Goal: Task Accomplishment & Management: Manage account settings

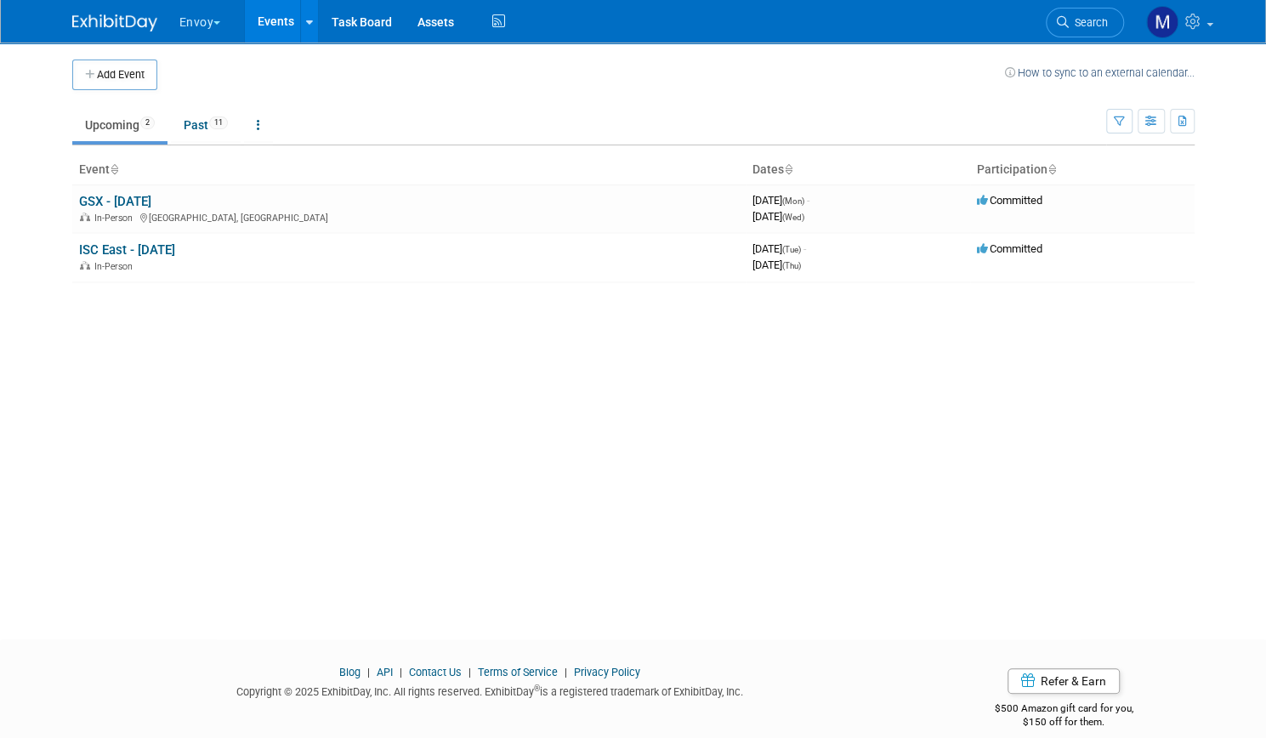
click at [93, 21] on img at bounding box center [114, 22] width 85 height 17
click at [1204, 21] on icon at bounding box center [1195, 21] width 20 height 15
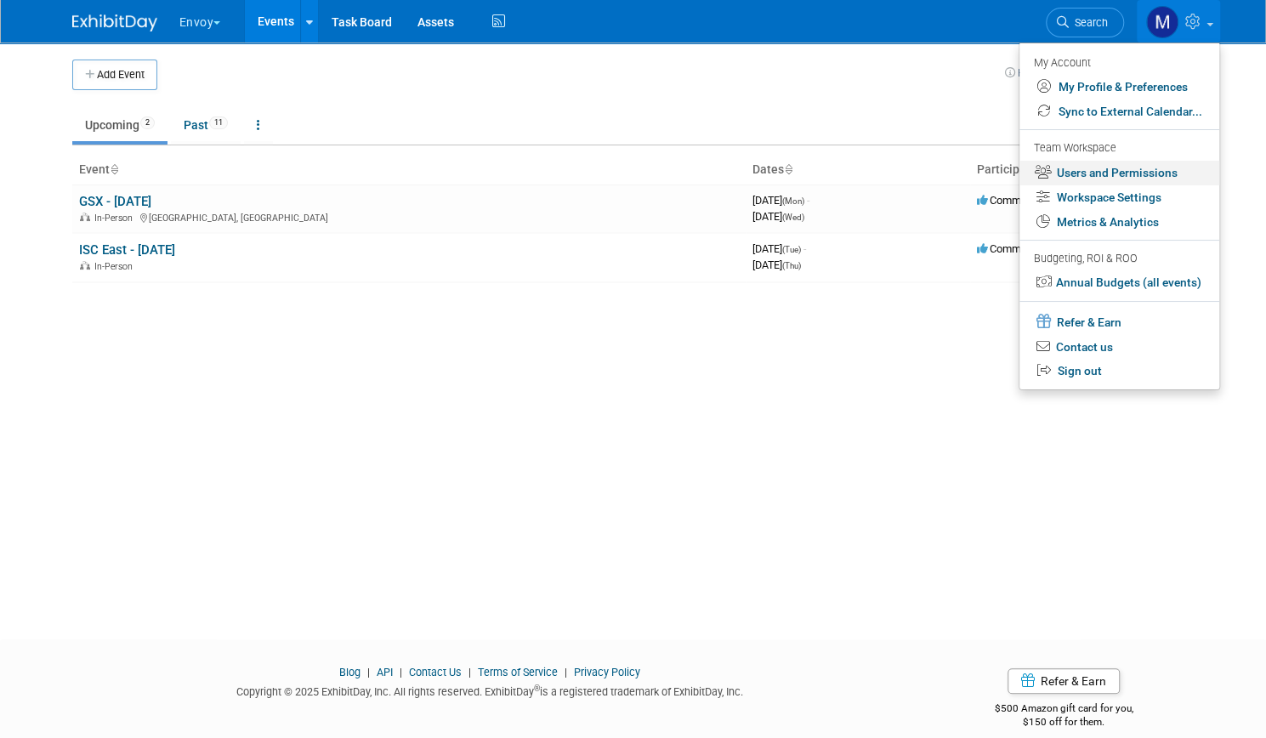
click at [1092, 174] on link "Users and Permissions" at bounding box center [1119, 173] width 200 height 25
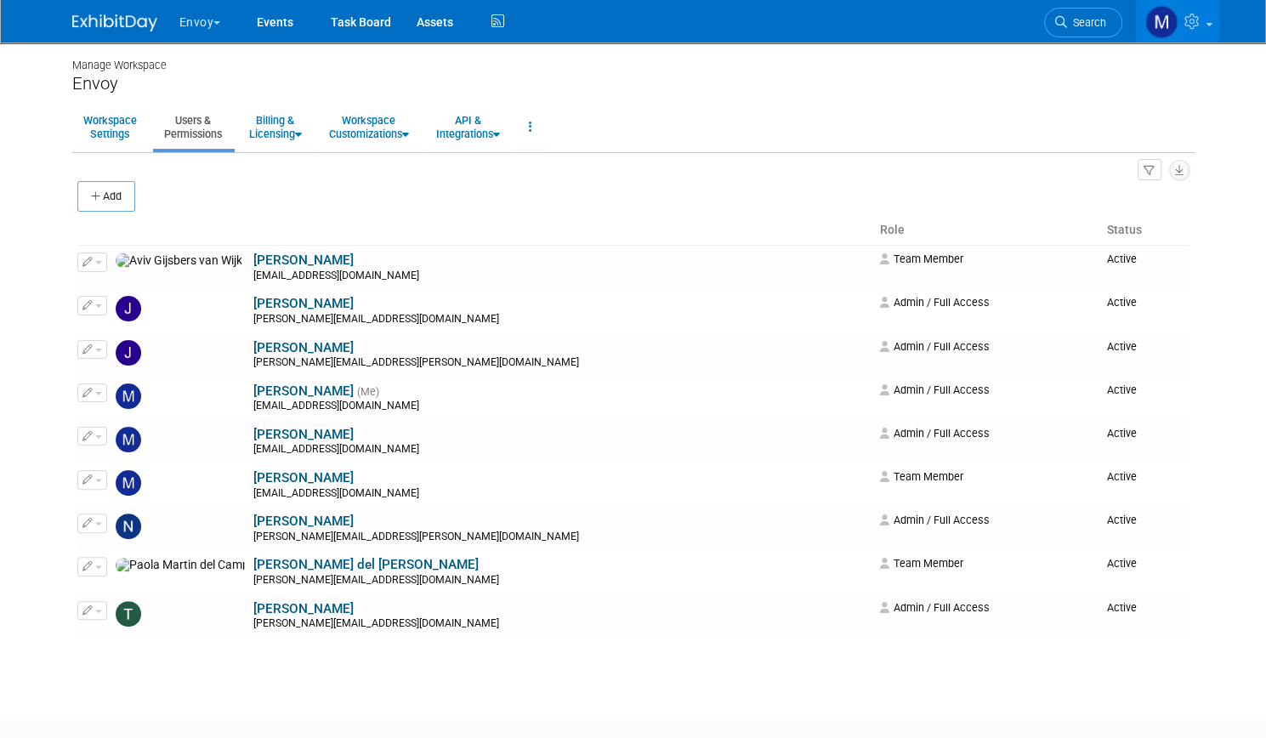
click at [119, 180] on div "Add" at bounding box center [633, 198] width 1112 height 36
click at [99, 191] on button "Add" at bounding box center [106, 196] width 58 height 31
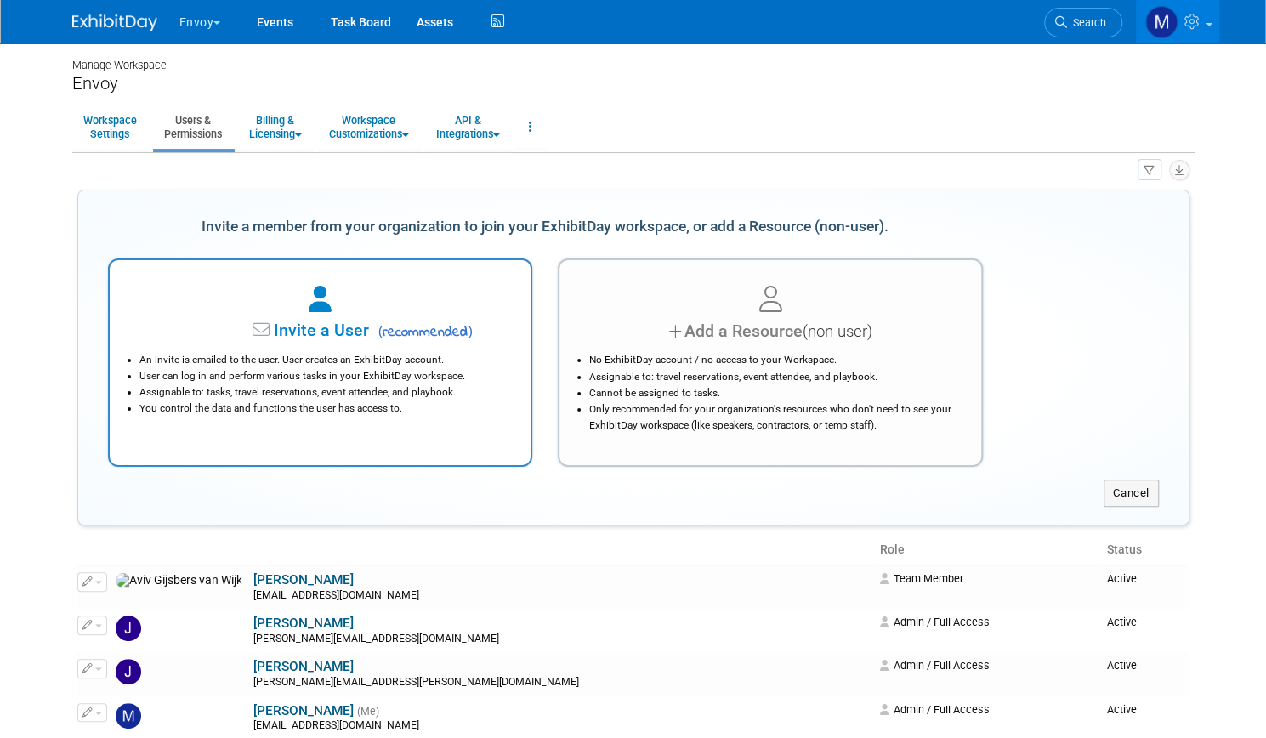
click at [333, 343] on div "Invite a User ( recommended )" at bounding box center [320, 331] width 379 height 25
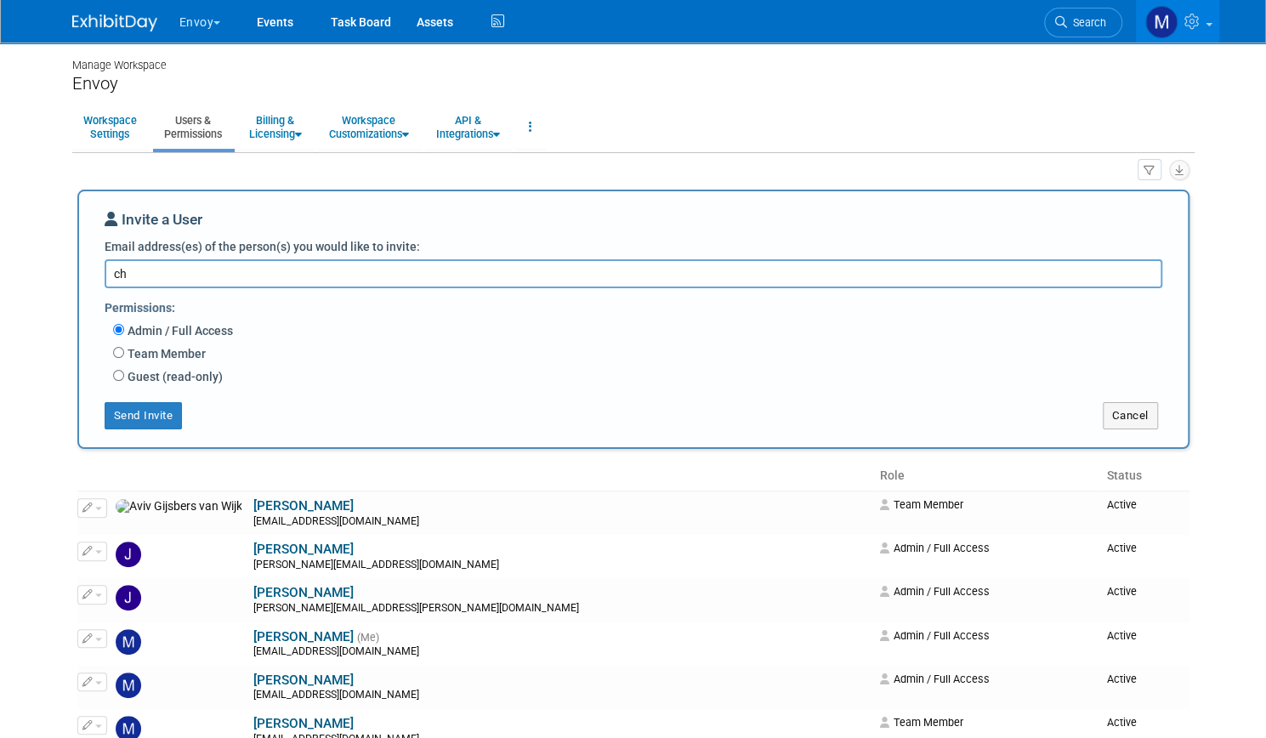
type textarea "c"
paste textarea "[EMAIL_ADDRESS][DOMAIN_NAME]"
type textarea "[EMAIL_ADDRESS][DOMAIN_NAME]"
click at [133, 409] on button "Send Invite" at bounding box center [144, 415] width 78 height 27
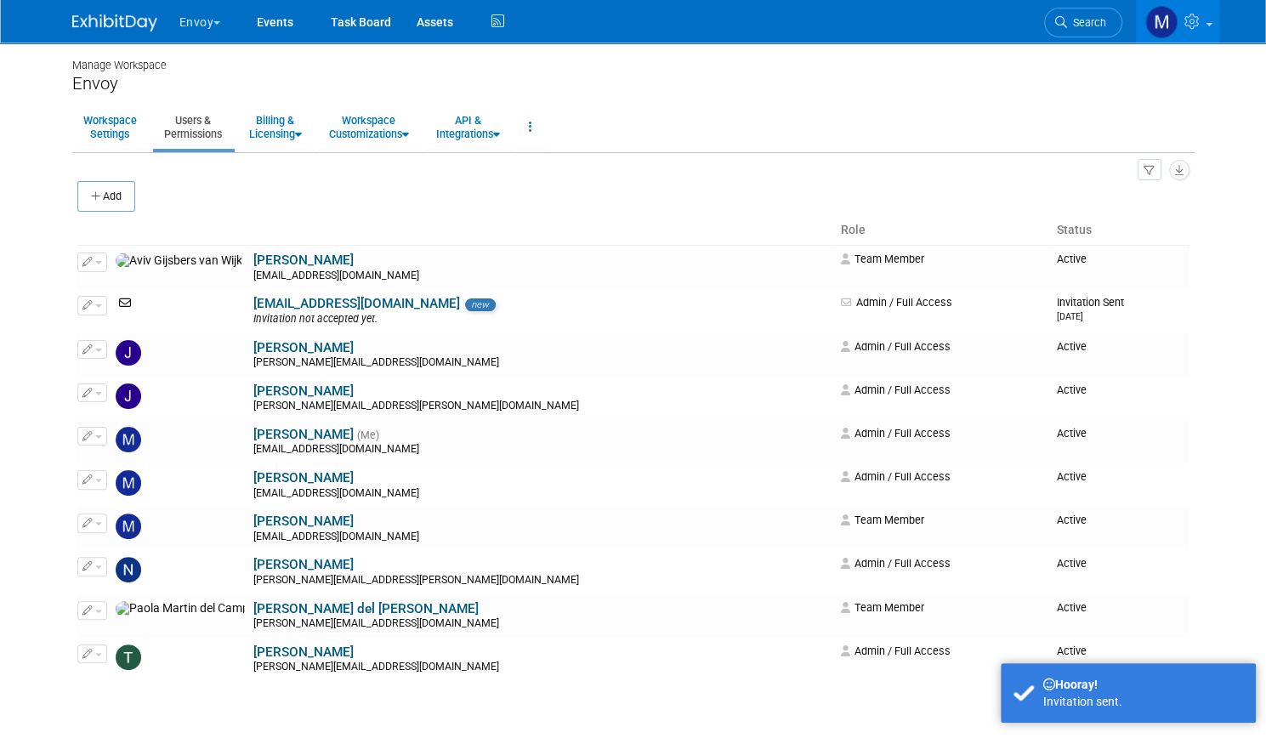
click at [200, 17] on button "Envoy" at bounding box center [210, 18] width 65 height 37
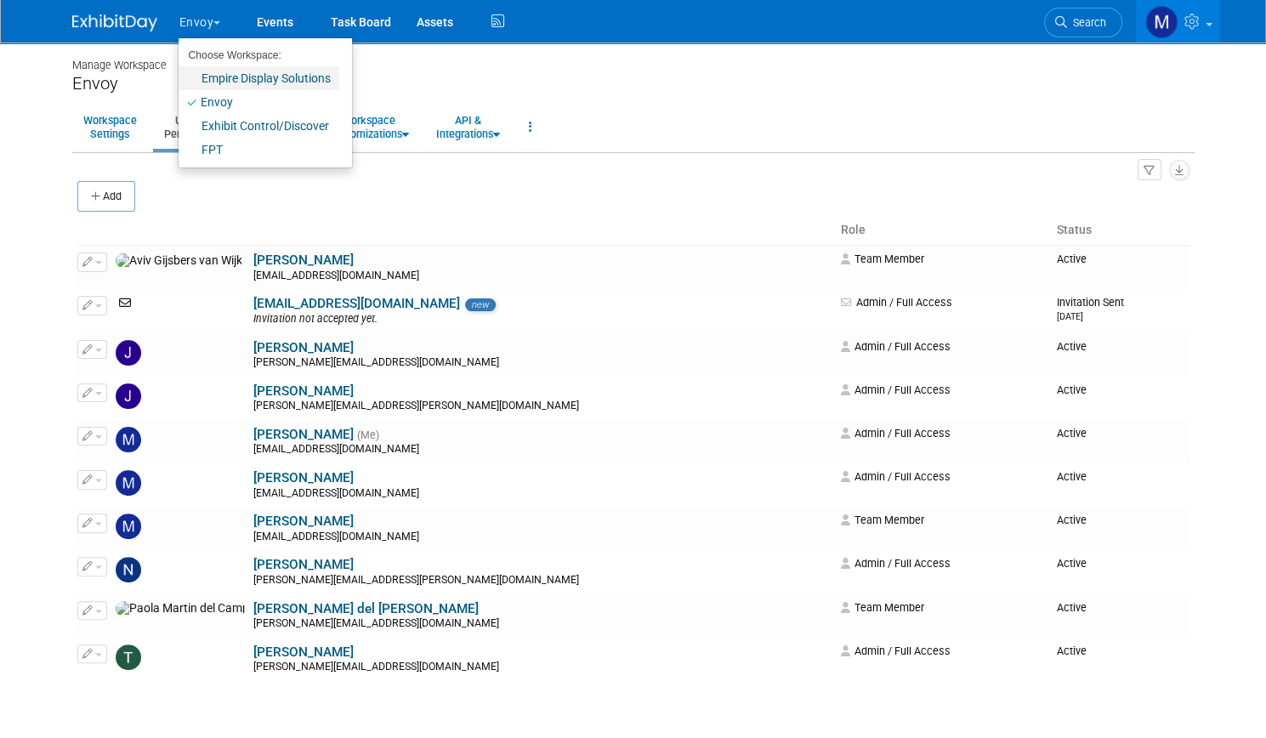
click at [216, 74] on link "Empire Display Solutions" at bounding box center [258, 78] width 161 height 24
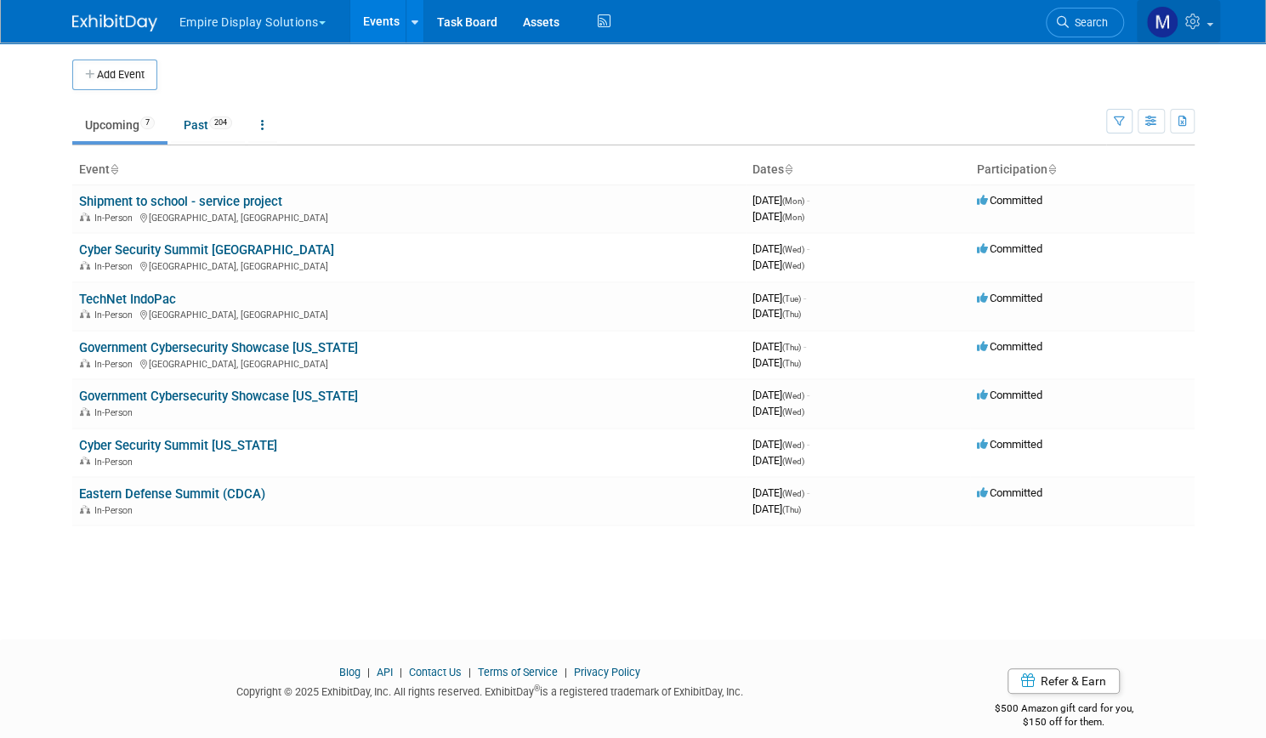
click at [1204, 27] on icon at bounding box center [1195, 21] width 20 height 15
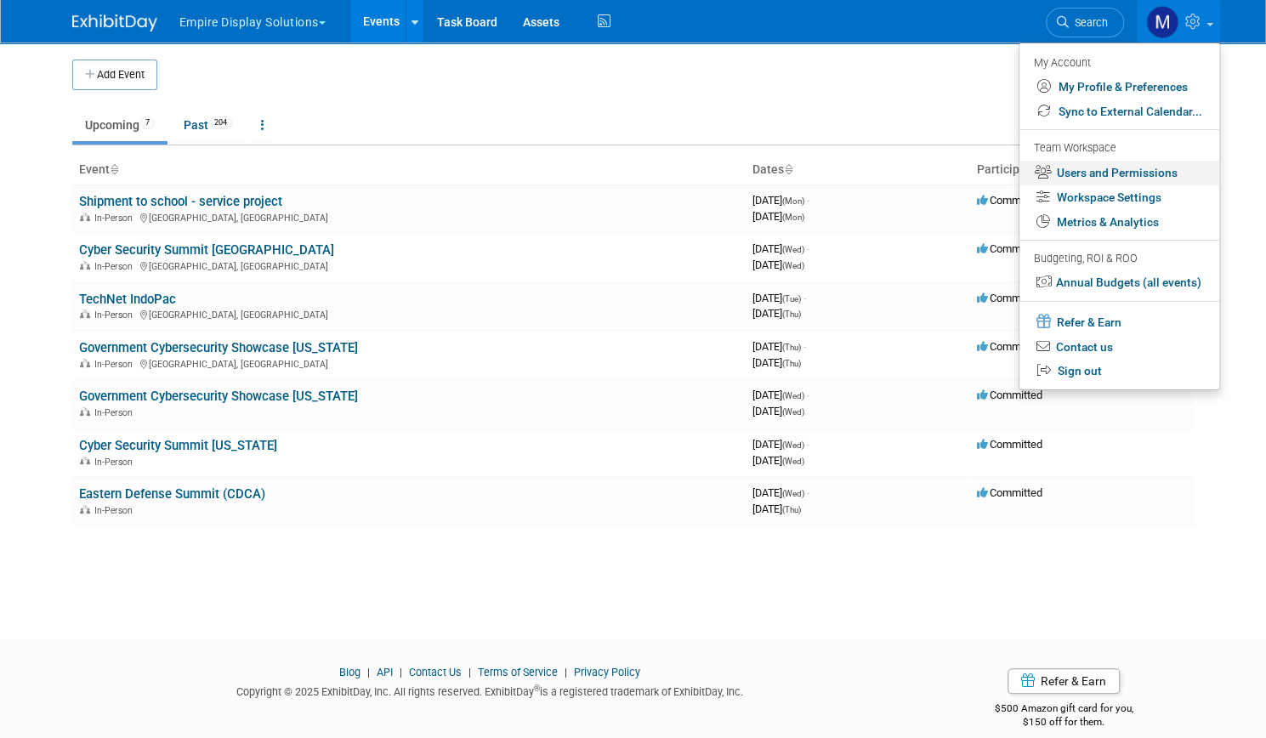
click at [1109, 174] on link "Users and Permissions" at bounding box center [1119, 173] width 200 height 25
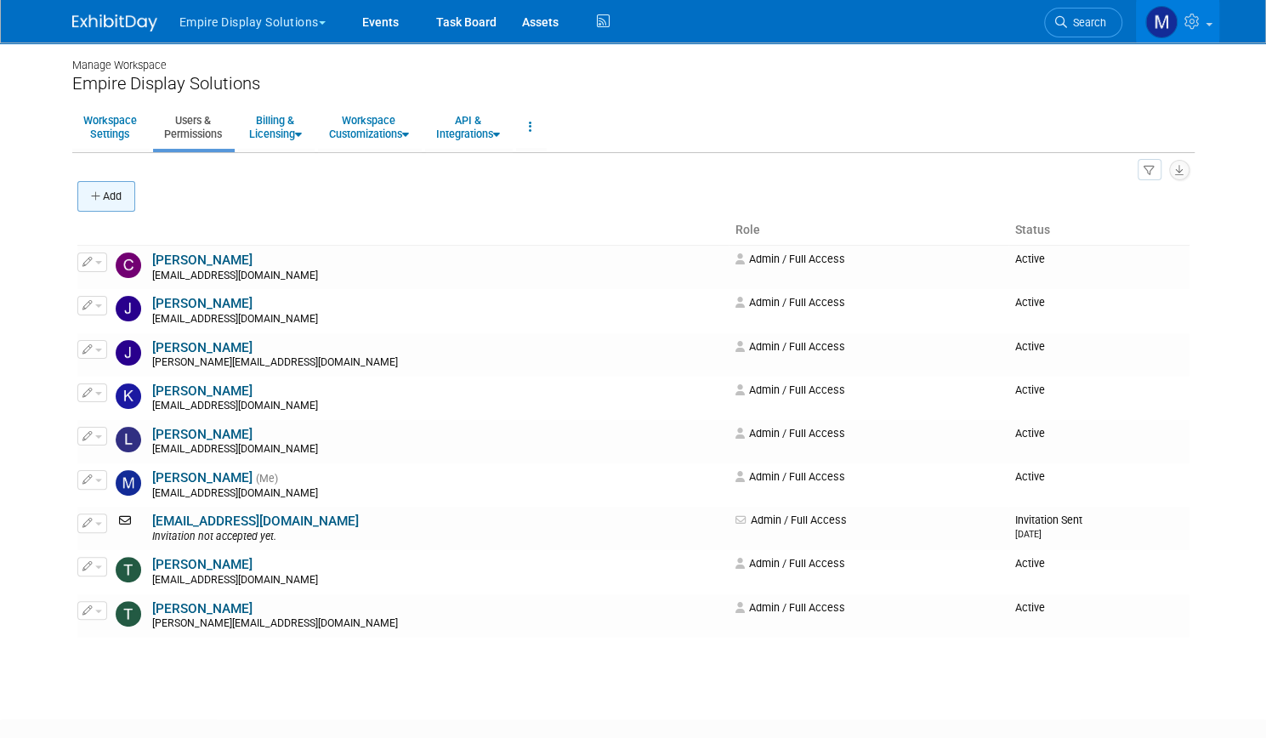
click at [116, 196] on button "Add" at bounding box center [106, 196] width 58 height 31
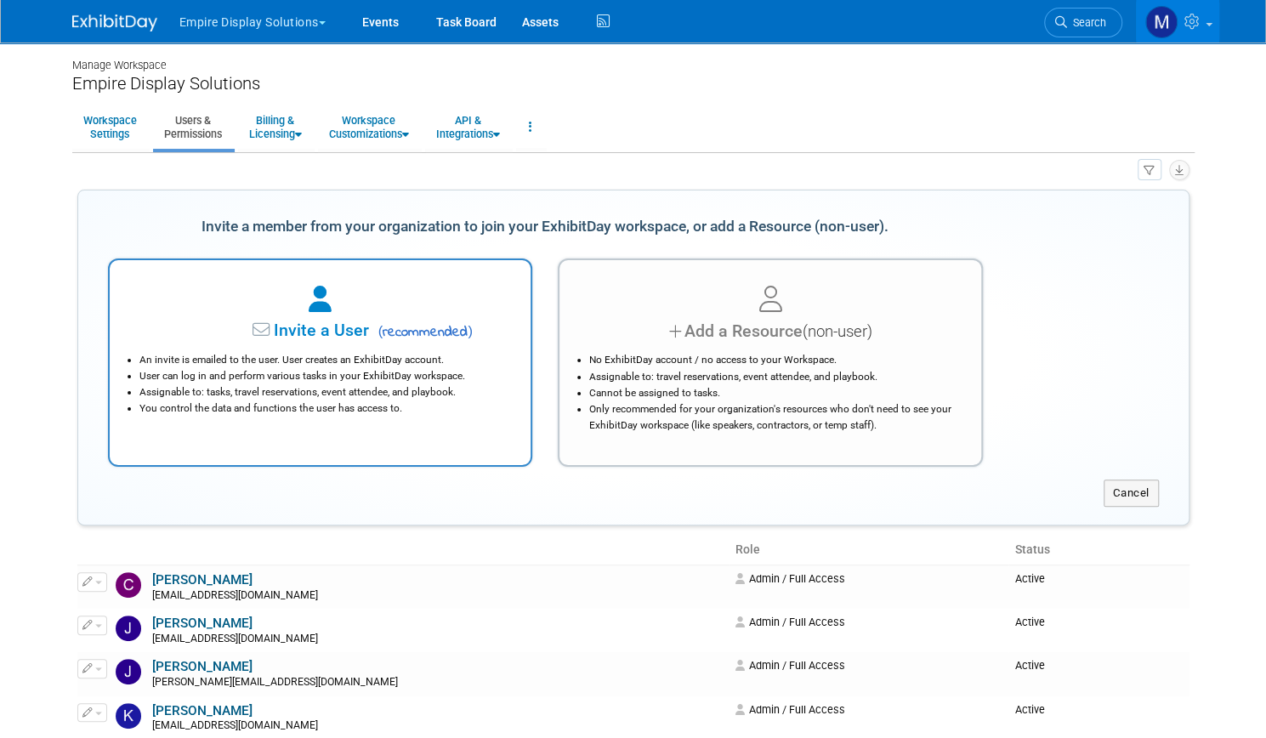
click at [324, 354] on li "An invite is emailed to the user. User creates an ExhibitDay account." at bounding box center [324, 360] width 371 height 16
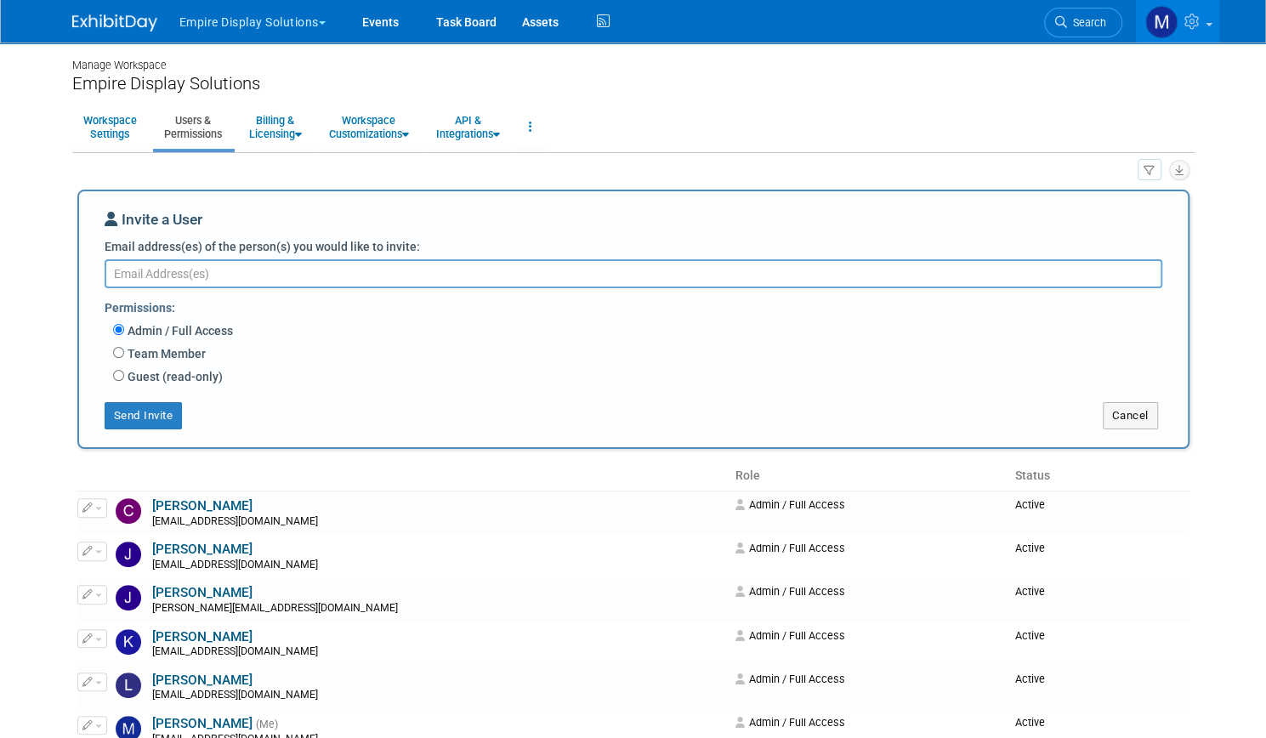
paste textarea "char@empiredisplaysolutions.com"
type textarea "char@empiredisplaysolutions.com"
click at [149, 411] on button "Send Invite" at bounding box center [144, 415] width 78 height 27
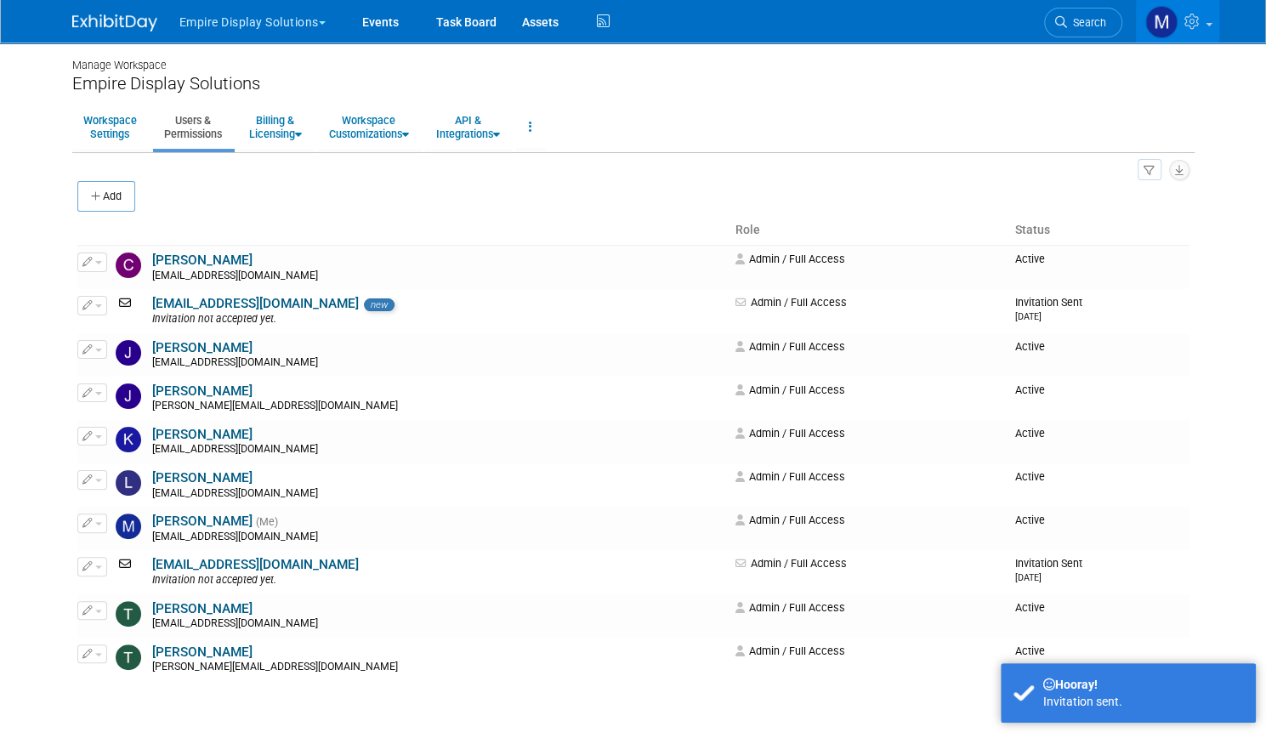
click at [274, 23] on button "Empire Display Solutions" at bounding box center [262, 18] width 169 height 37
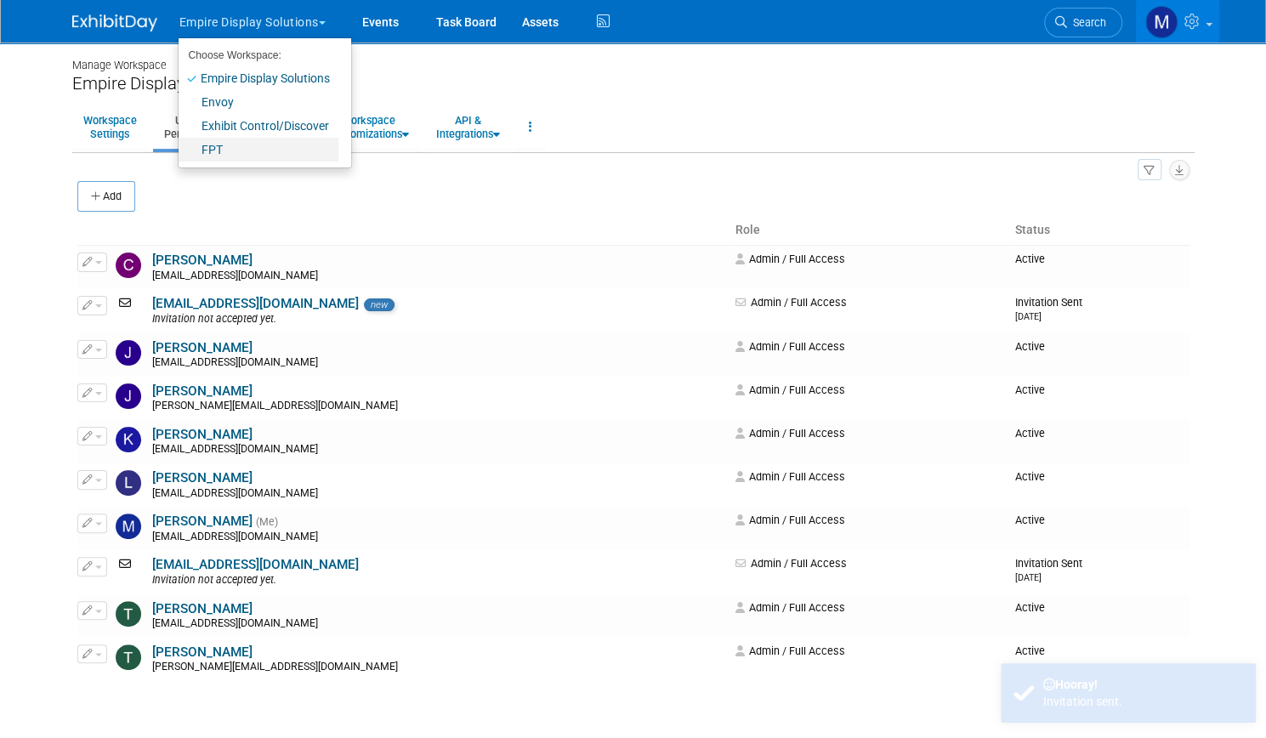
click at [209, 154] on link "FPT" at bounding box center [258, 150] width 160 height 24
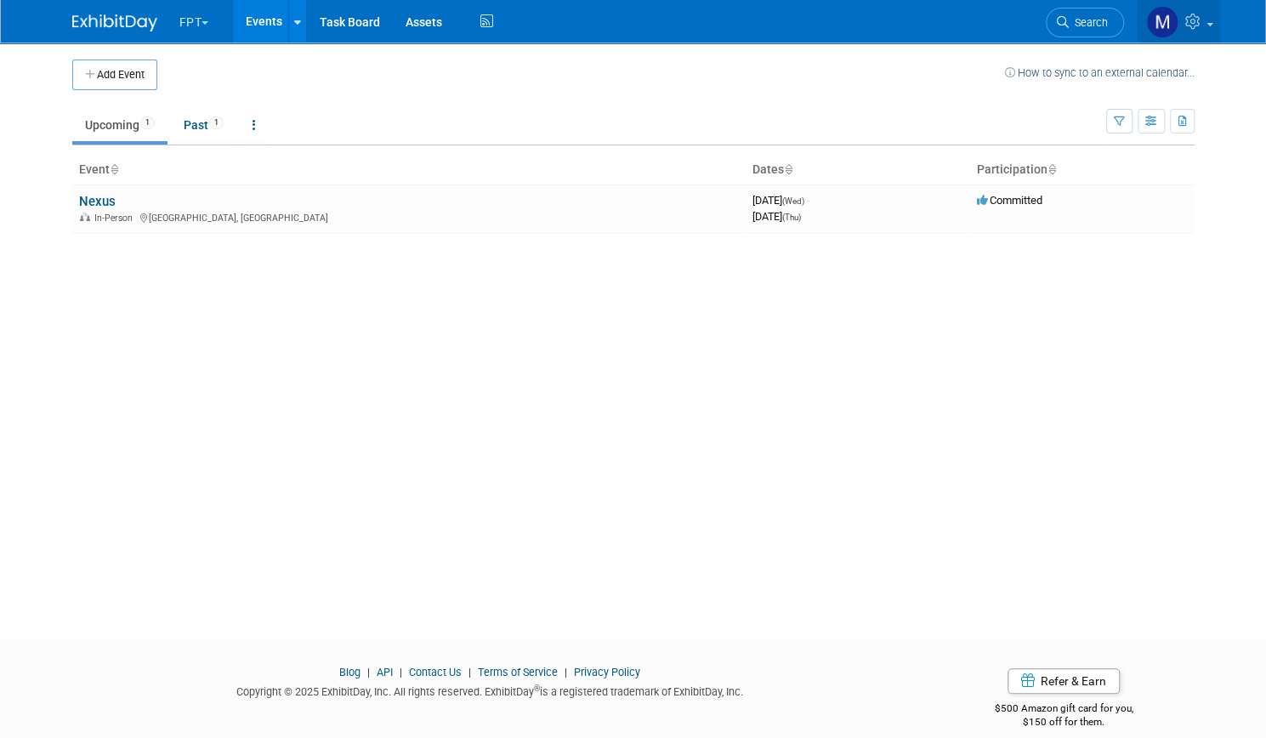
click at [1213, 25] on span at bounding box center [1209, 24] width 7 height 3
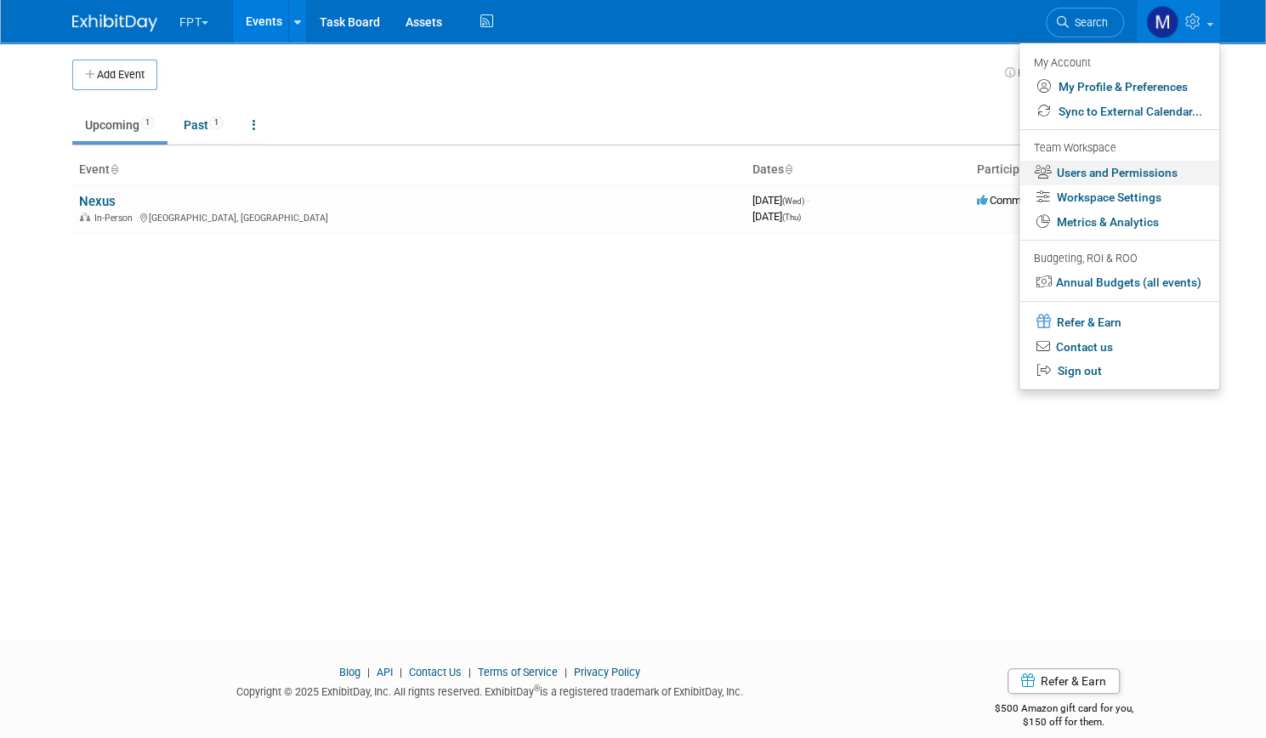
click at [1098, 171] on link "Users and Permissions" at bounding box center [1119, 173] width 200 height 25
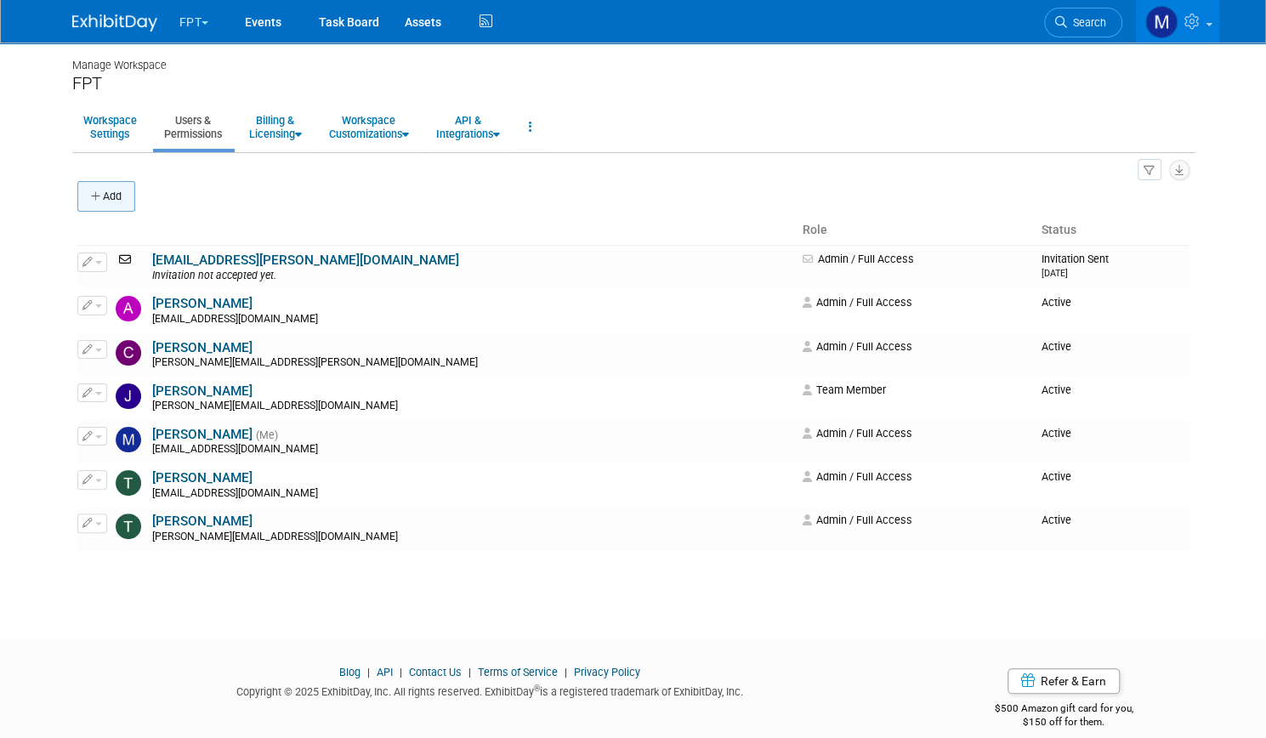
click at [91, 196] on icon "button" at bounding box center [97, 196] width 12 height 11
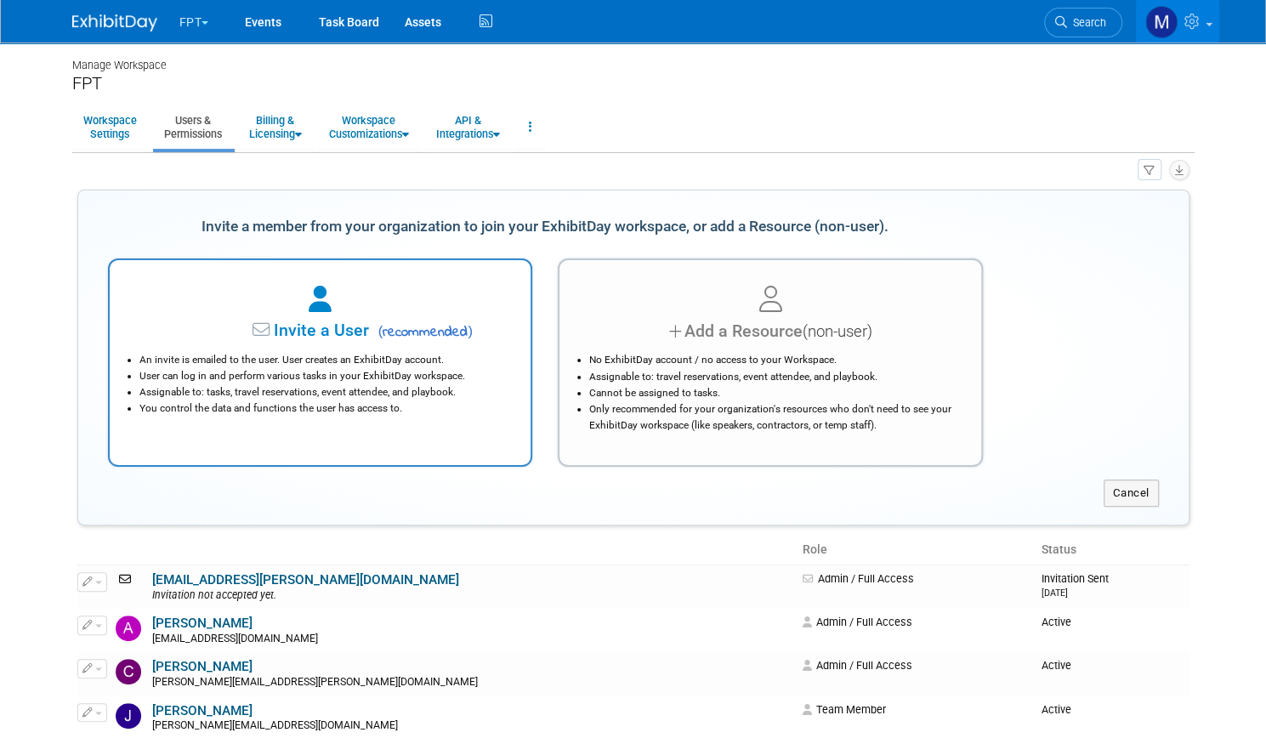
click at [250, 348] on div "An invite is emailed to the user. User creates an ExhibitDay account. User can …" at bounding box center [320, 379] width 379 height 73
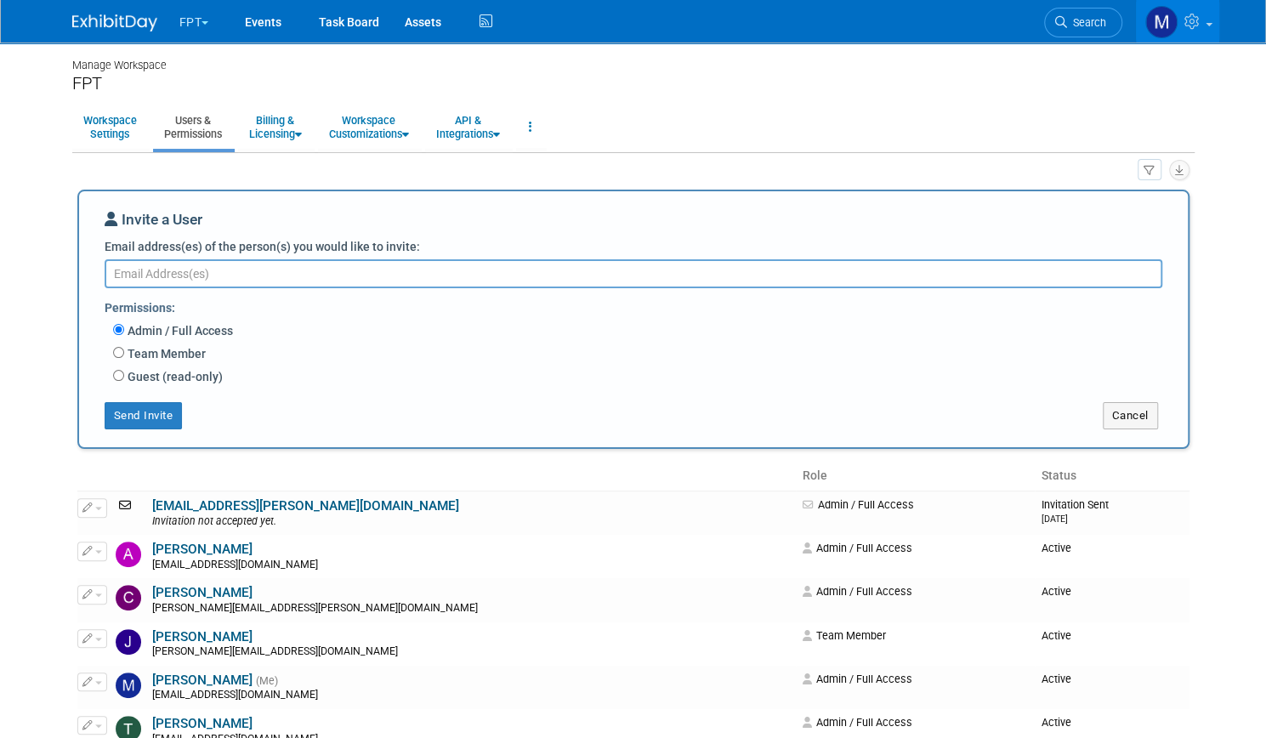
paste textarea "char@empiredisplaysolutions.com"
type textarea "char@empiredisplaysolutions.com"
click at [122, 405] on button "Send Invite" at bounding box center [144, 415] width 78 height 27
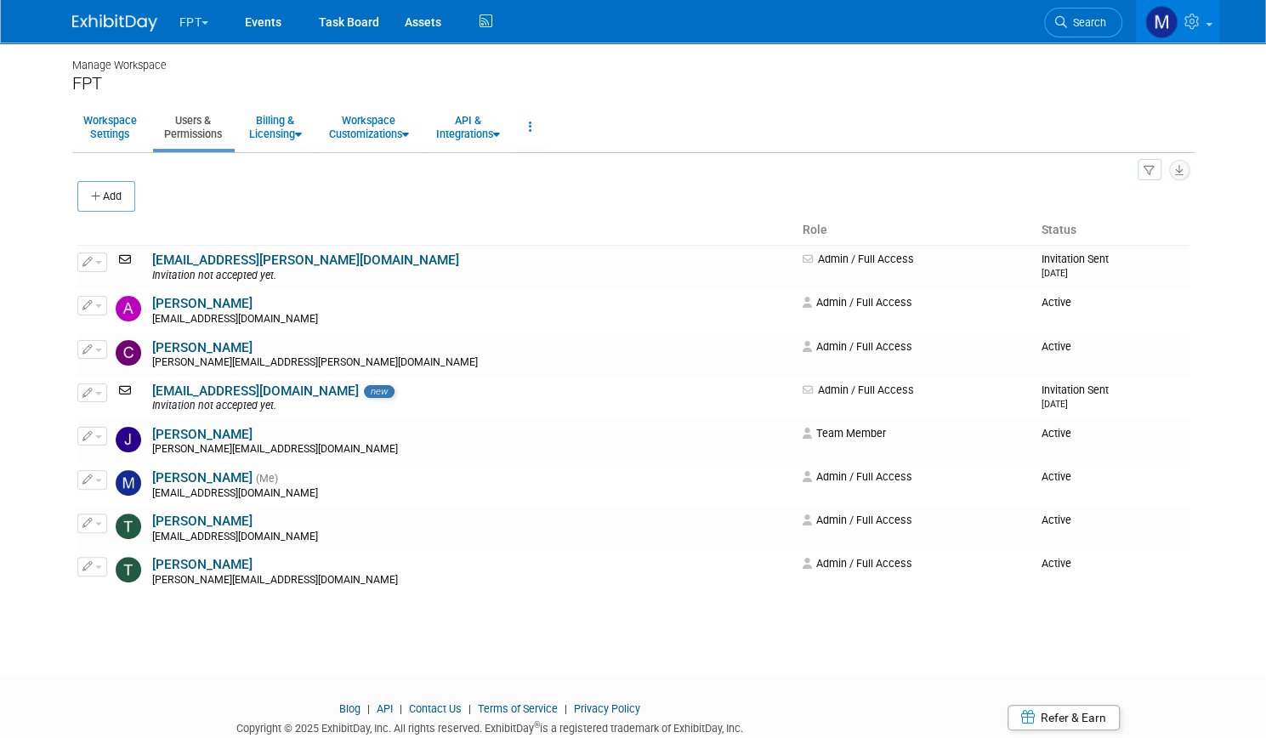
click at [180, 20] on button "FPT" at bounding box center [204, 18] width 53 height 37
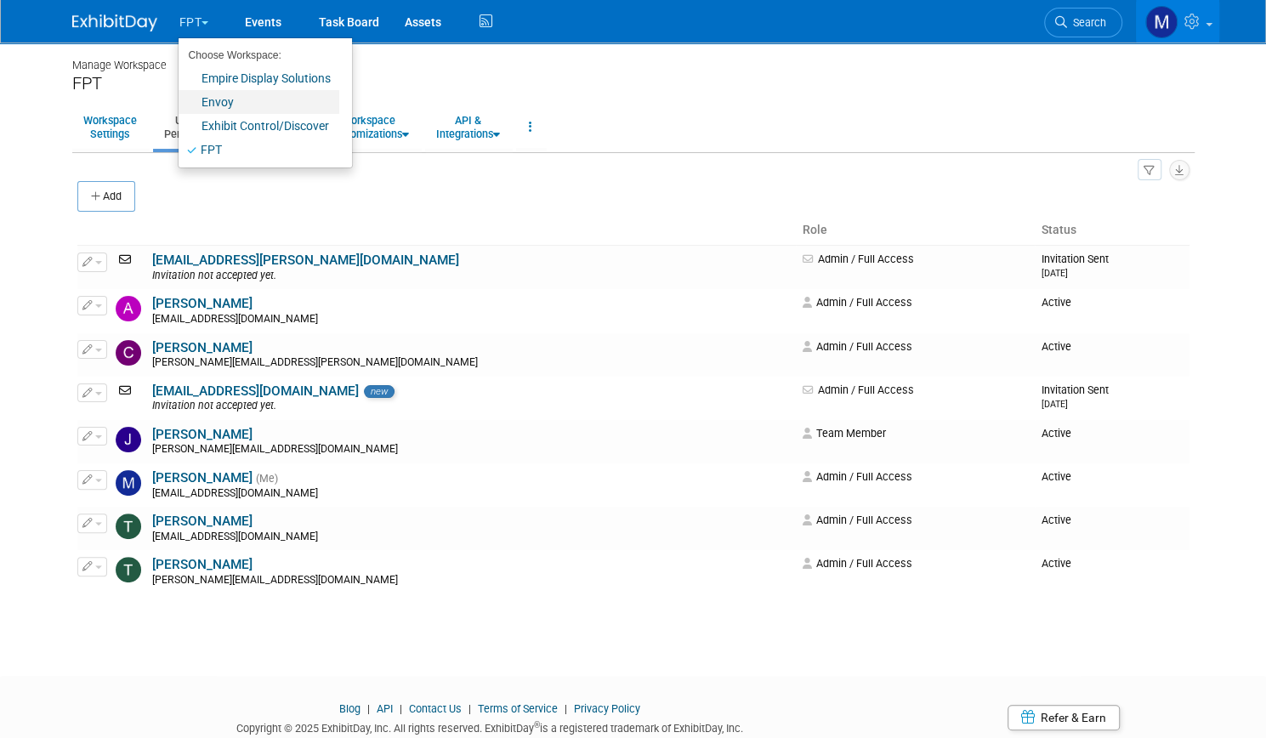
click at [204, 97] on link "Envoy" at bounding box center [258, 102] width 161 height 24
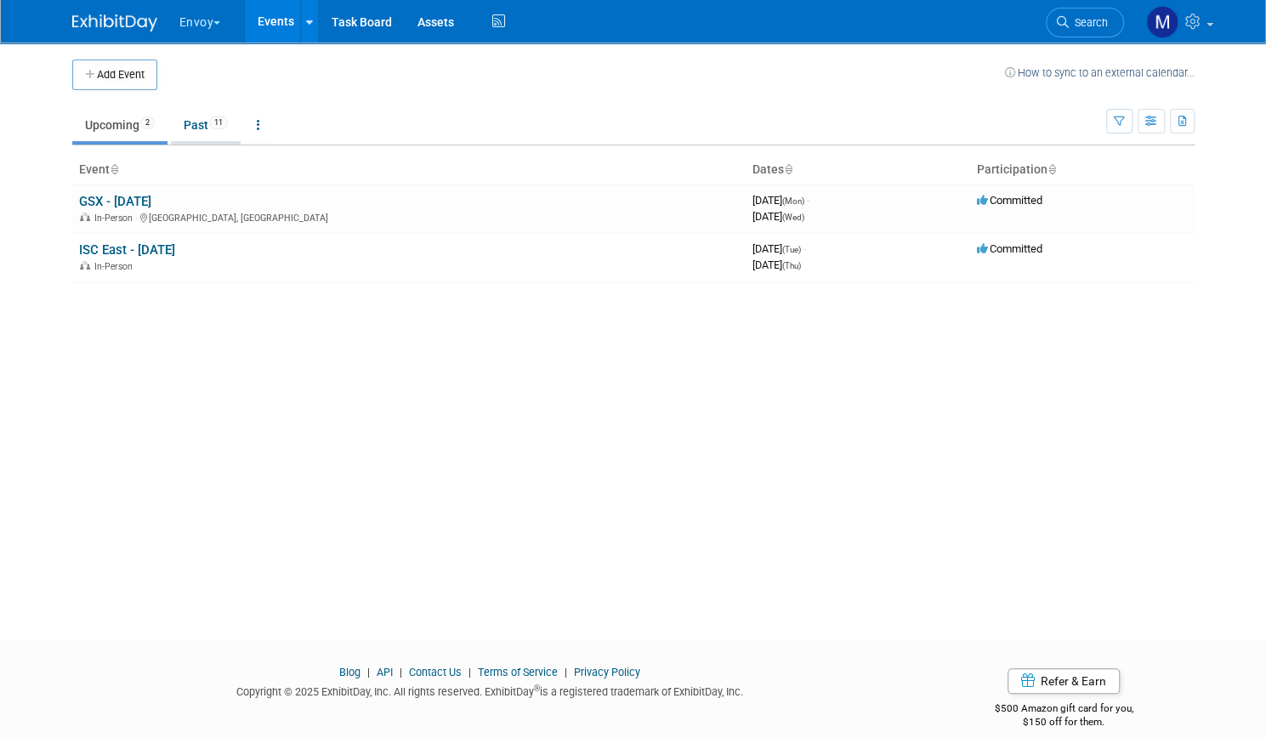
click at [180, 122] on link "Past 11" at bounding box center [206, 125] width 70 height 32
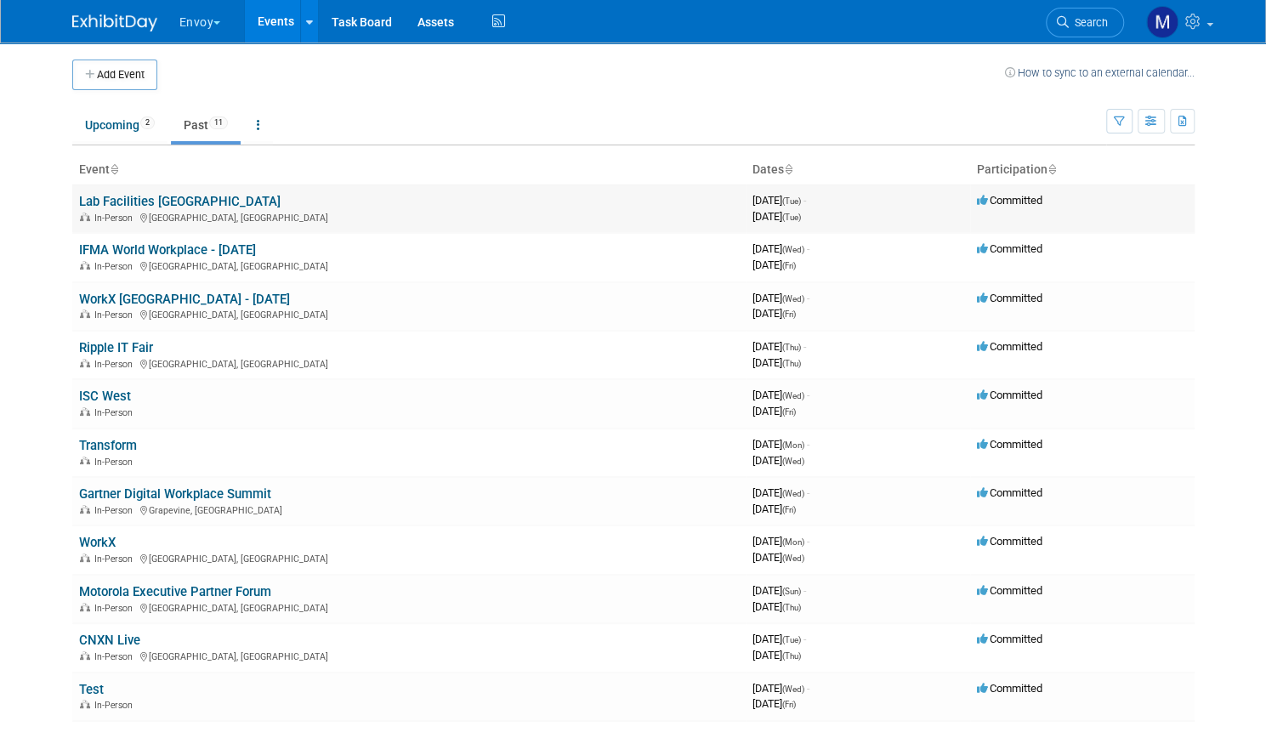
click at [159, 203] on link "Lab Facilities [GEOGRAPHIC_DATA]" at bounding box center [179, 201] width 201 height 15
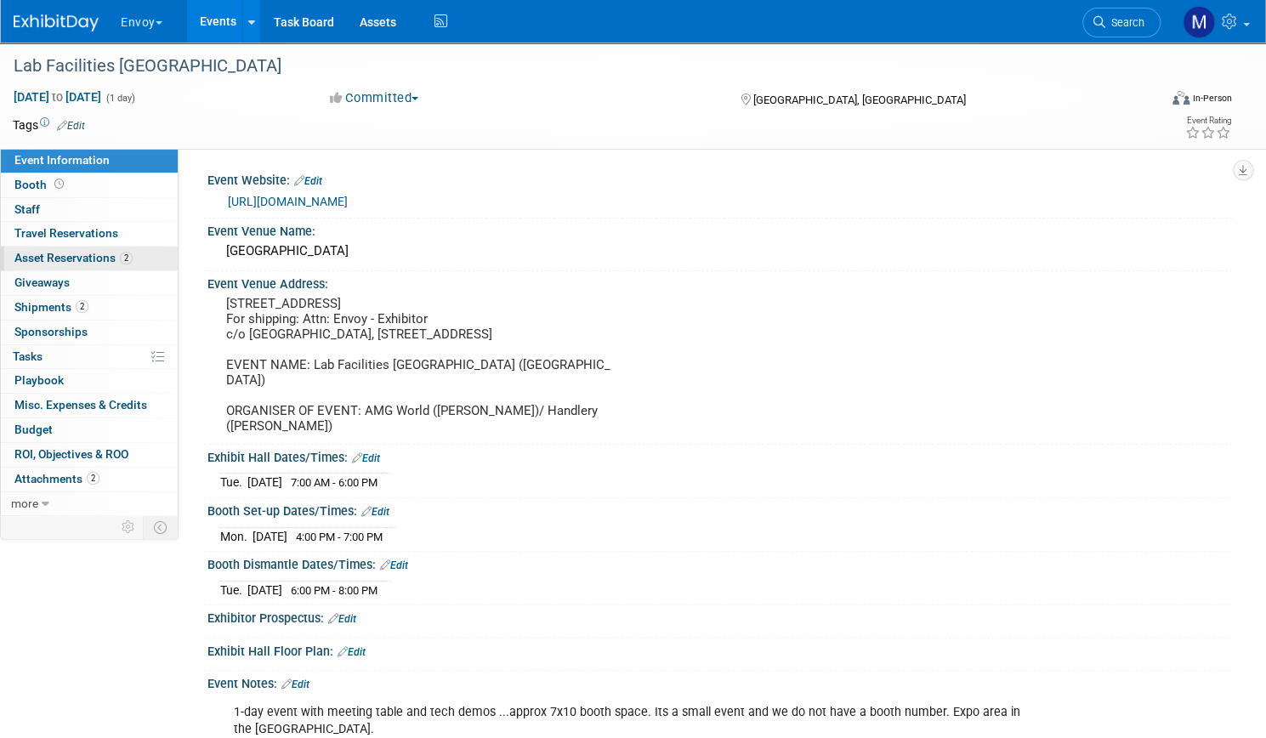
click at [133, 259] on span "Asset Reservations 2" at bounding box center [73, 258] width 118 height 14
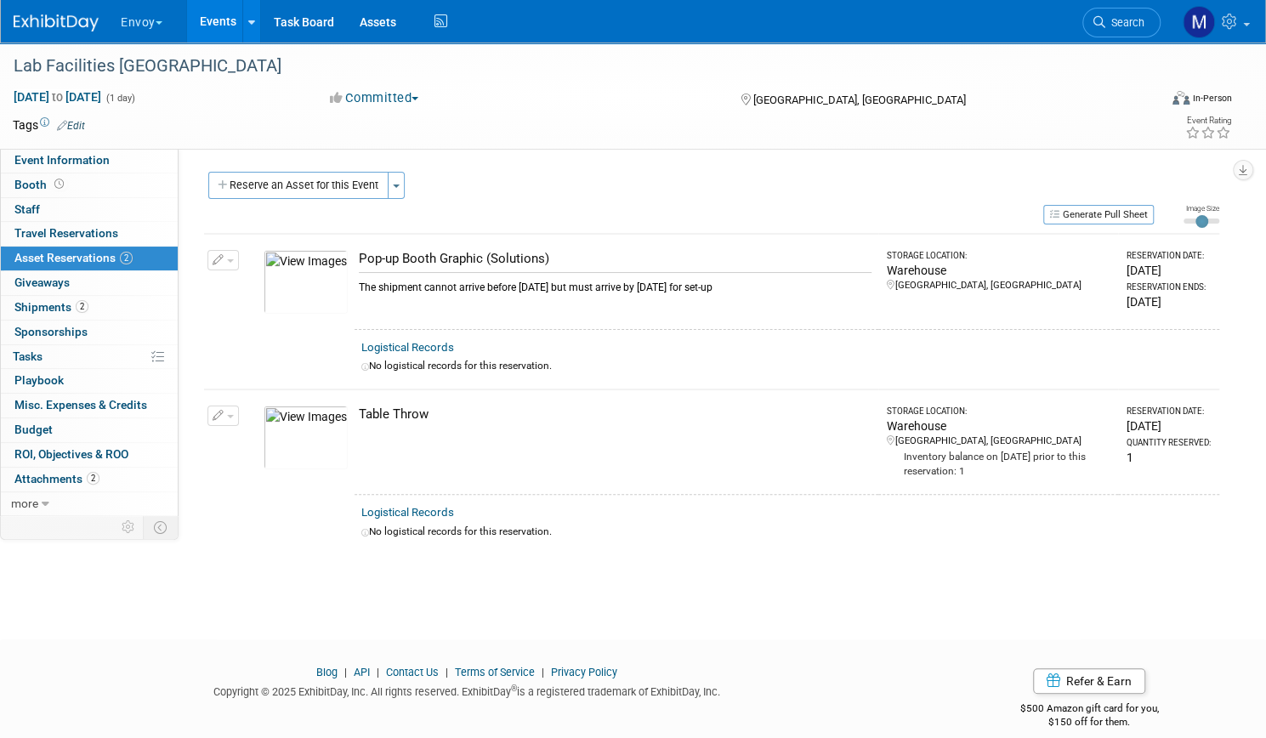
click at [162, 22] on span "button" at bounding box center [159, 22] width 7 height 3
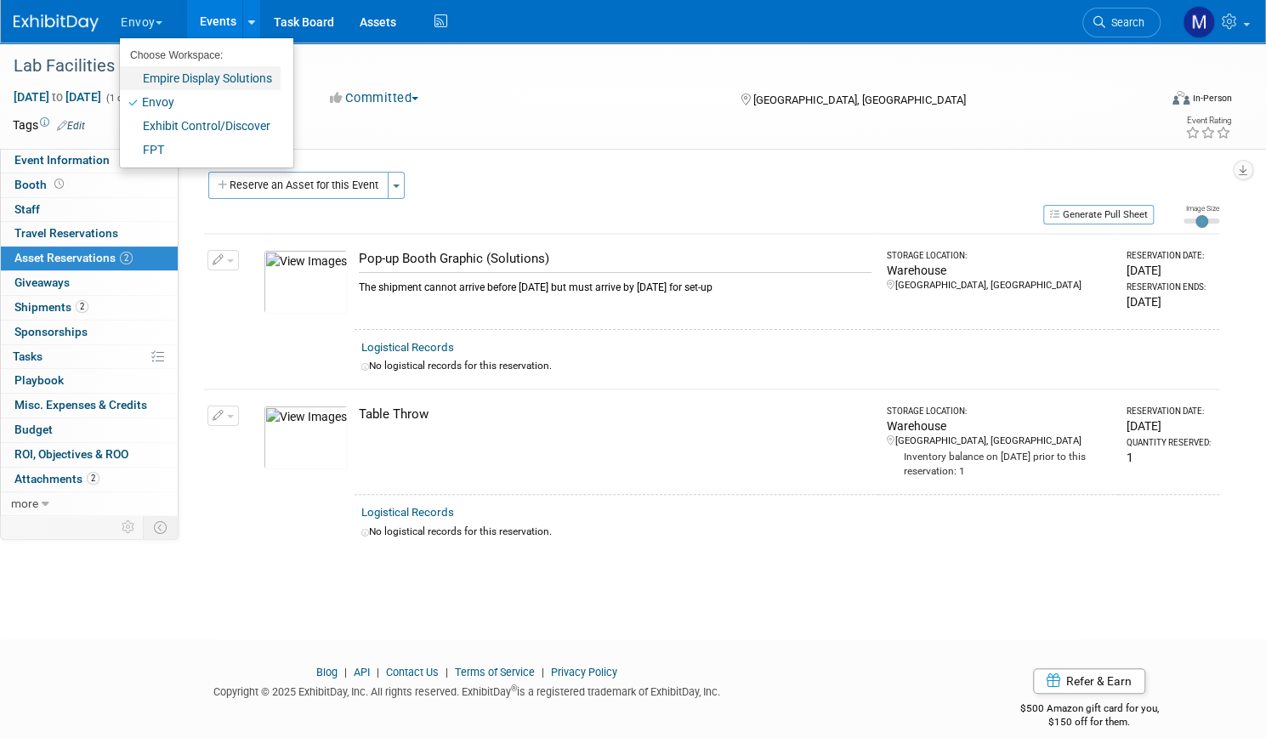
click at [235, 82] on link "Empire Display Solutions" at bounding box center [200, 78] width 161 height 24
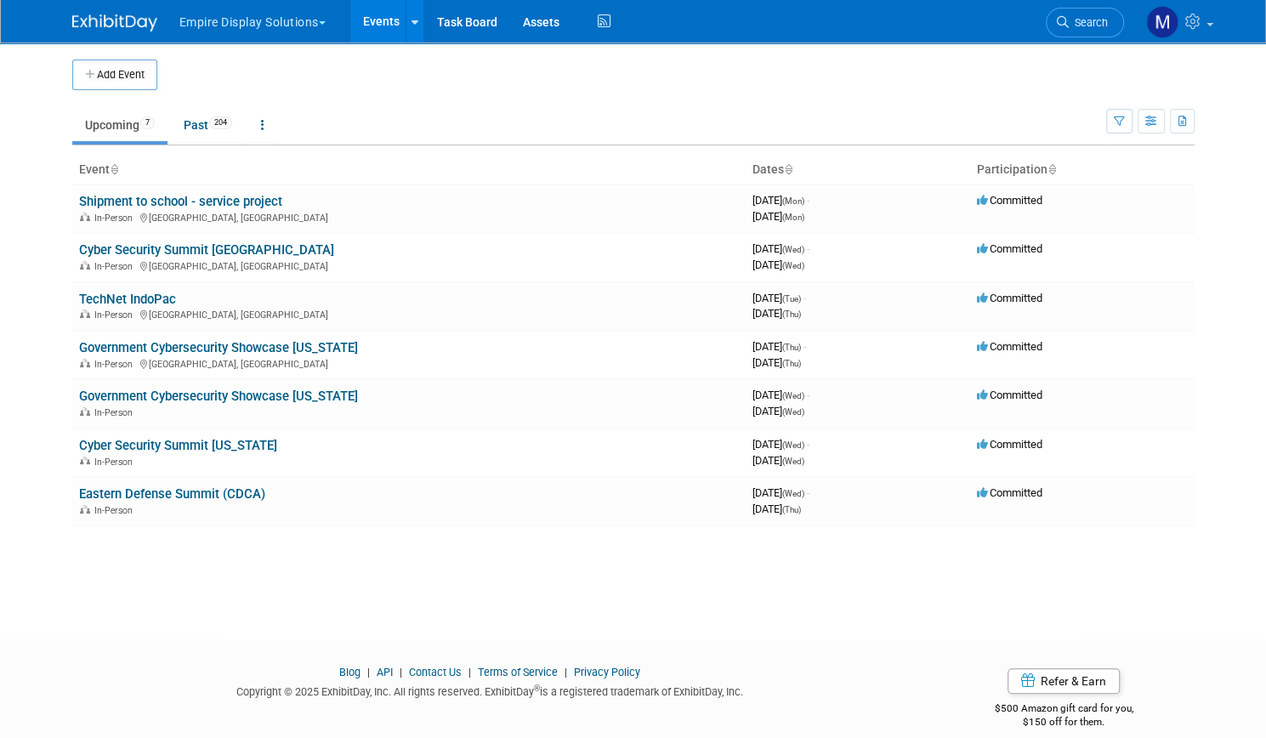
drag, startPoint x: 383, startPoint y: 184, endPoint x: 274, endPoint y: 21, distance: 195.9
click at [274, 21] on body "Empire Display Solutions Choose Workspace: Empire Display Solutions Envoy Exhib…" at bounding box center [633, 369] width 1266 height 738
click at [274, 21] on button "Empire Display Solutions" at bounding box center [262, 18] width 169 height 37
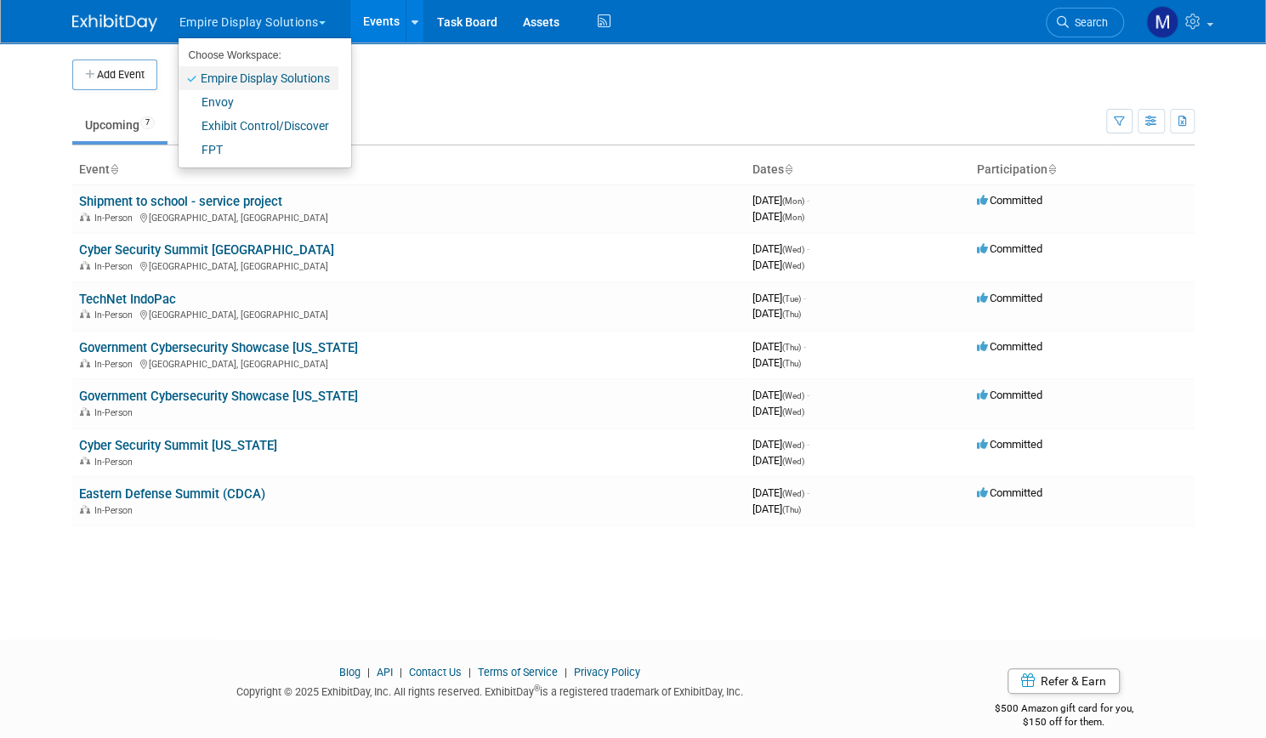
click at [255, 78] on link "Empire Display Solutions" at bounding box center [258, 78] width 160 height 24
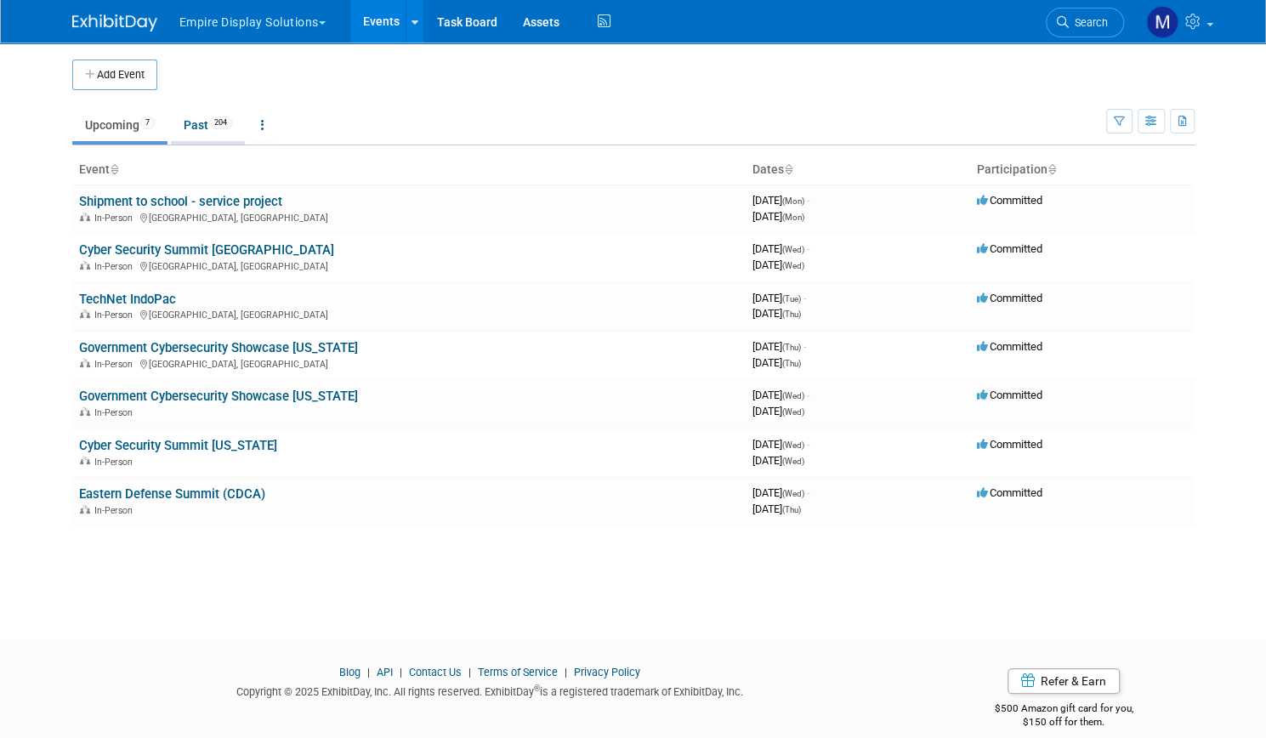
click at [206, 129] on link "Past 204" at bounding box center [208, 125] width 74 height 32
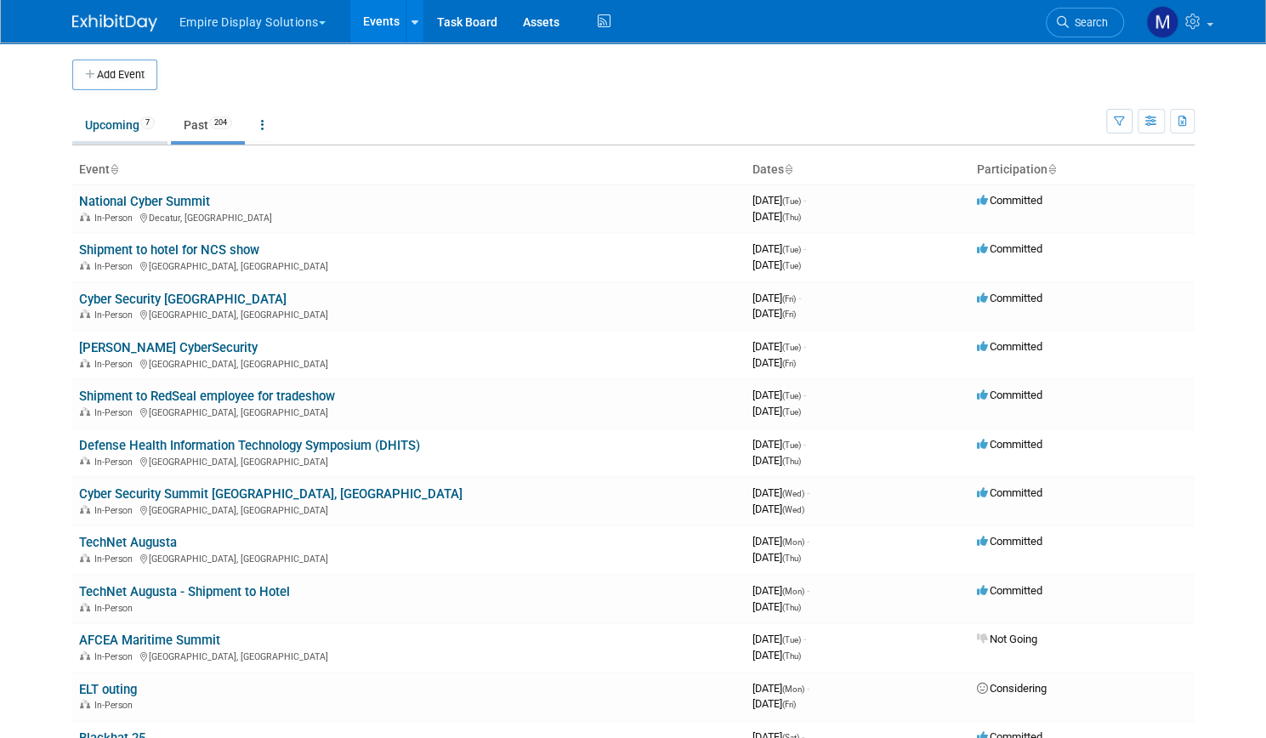
click at [82, 130] on link "Upcoming 7" at bounding box center [119, 125] width 95 height 32
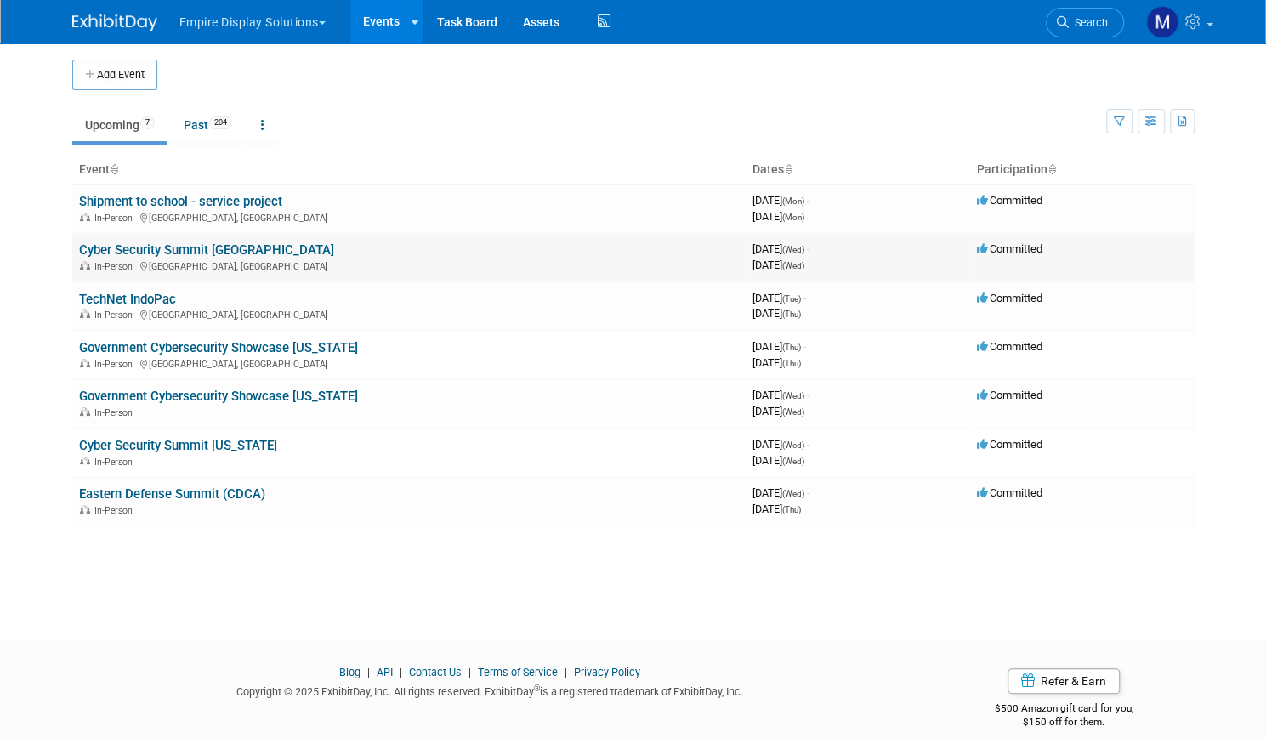
click at [217, 250] on link "Cyber Security Summit Silicon Valley" at bounding box center [206, 249] width 255 height 15
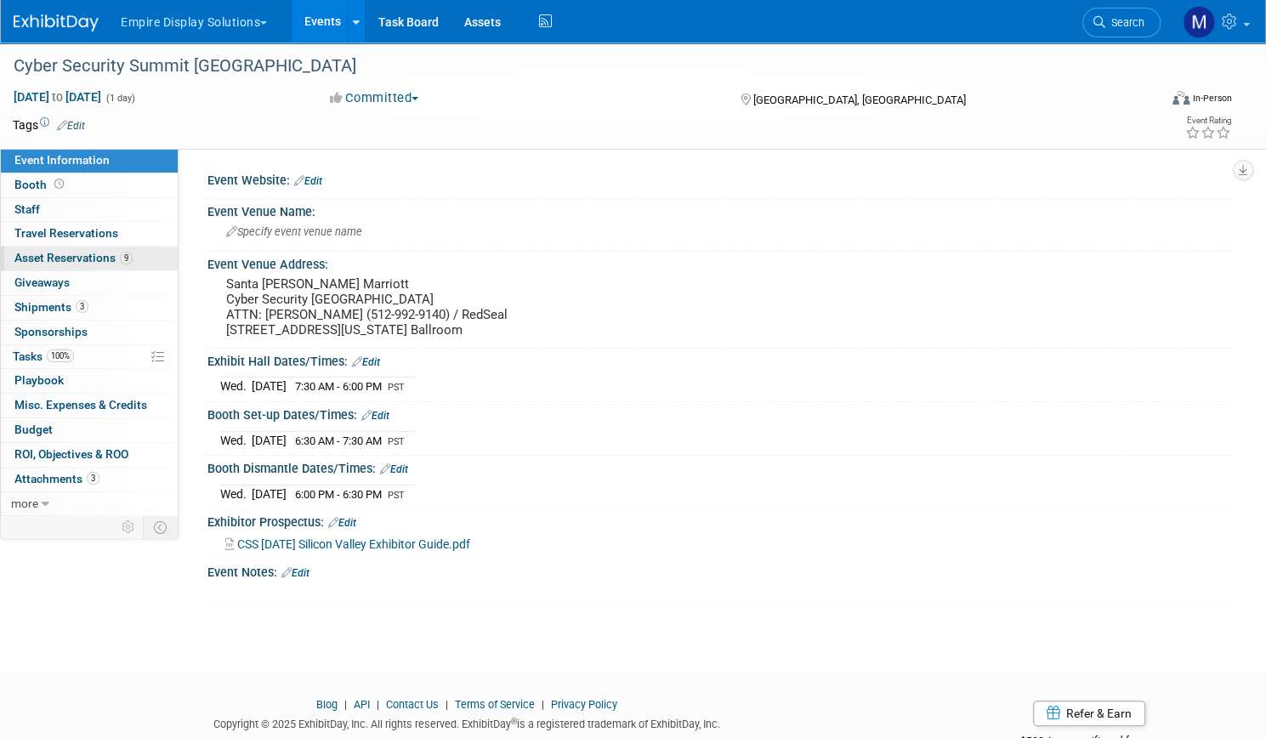
click at [117, 263] on span "Asset Reservations 9" at bounding box center [73, 258] width 118 height 14
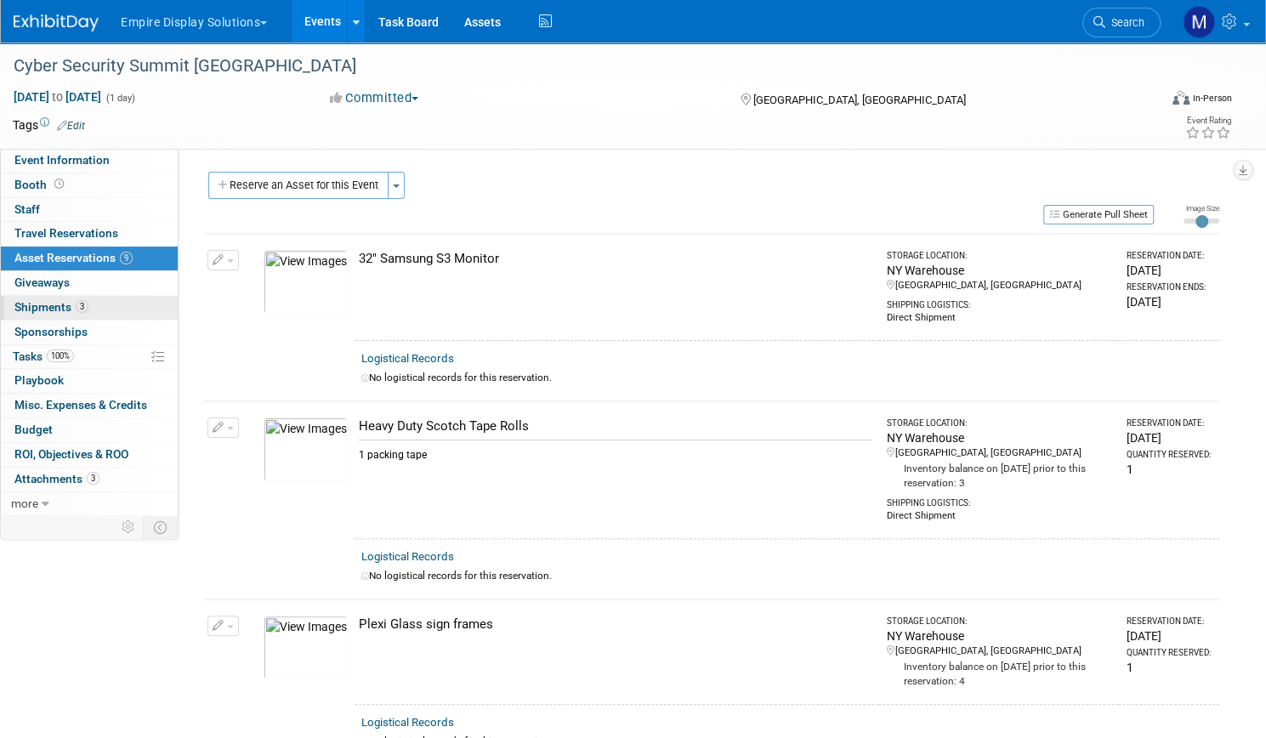
click at [88, 300] on span "Shipments 3" at bounding box center [51, 307] width 74 height 14
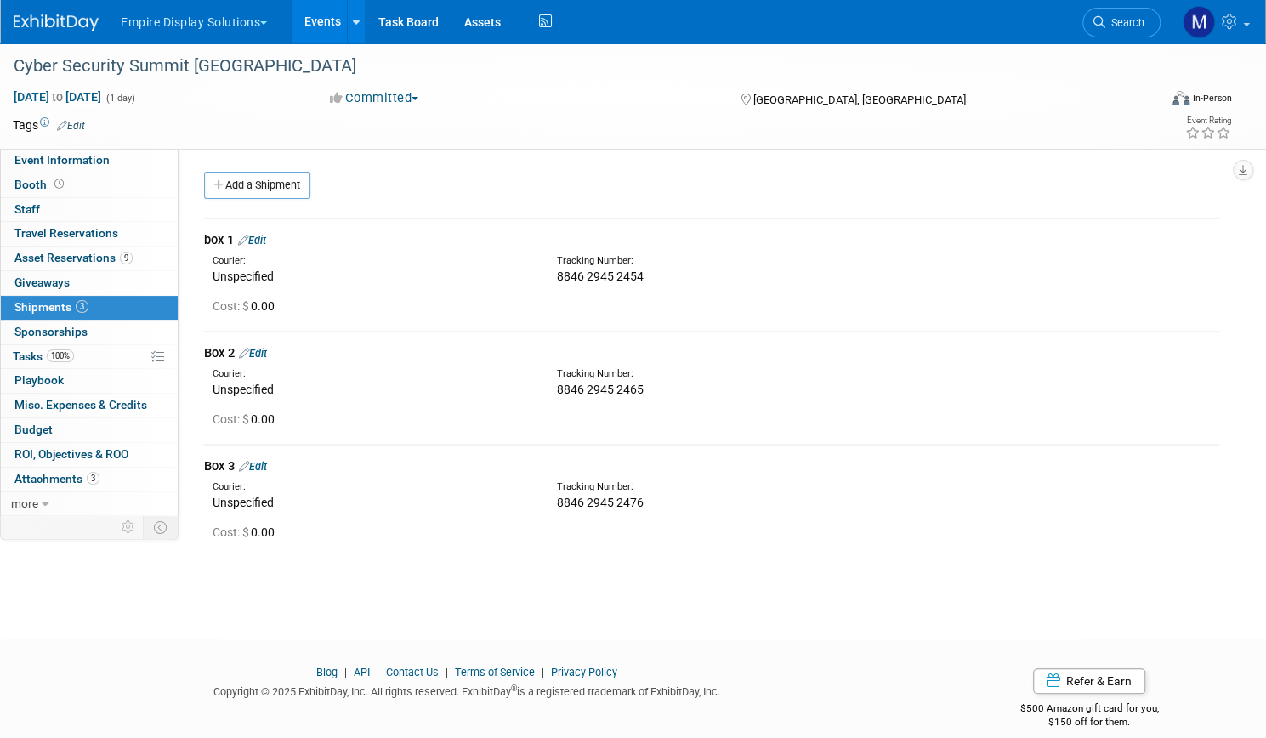
click at [88, 300] on span "Shipments 3" at bounding box center [51, 307] width 74 height 14
click at [310, 178] on link "Add a Shipment" at bounding box center [257, 185] width 106 height 27
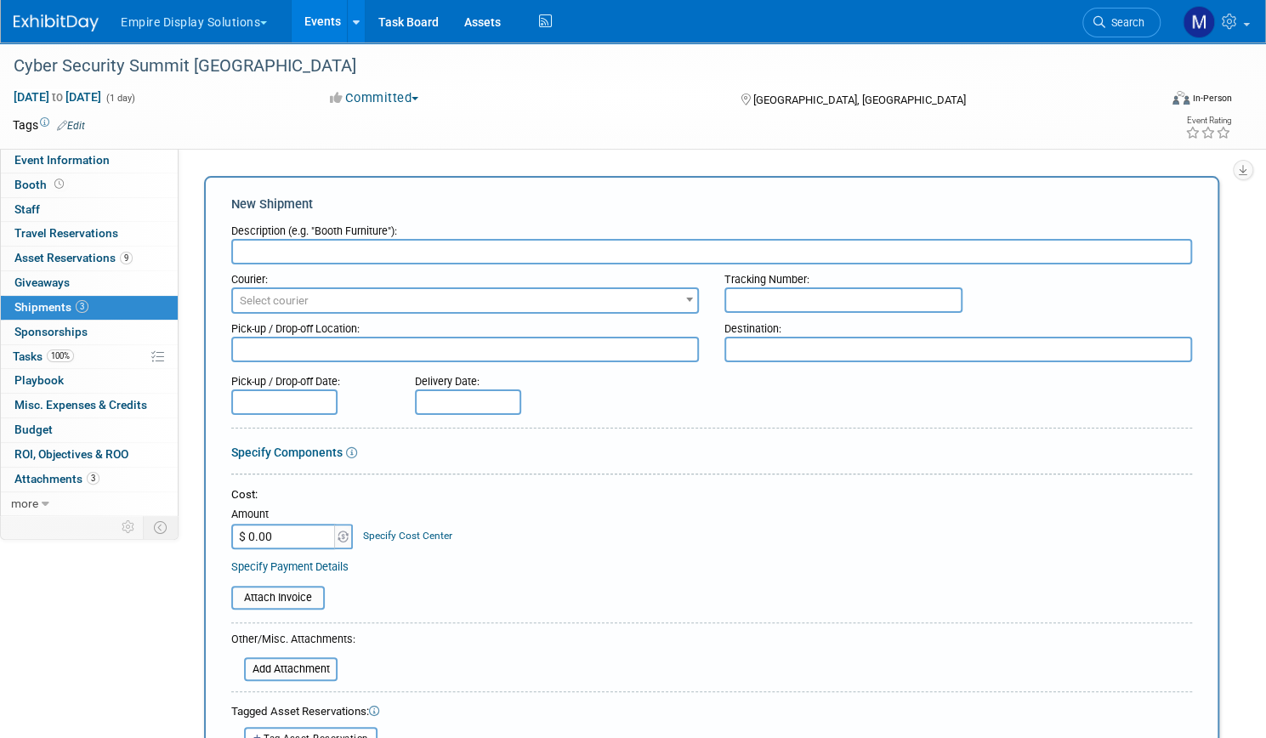
click at [590, 297] on span "Select courier" at bounding box center [465, 301] width 464 height 24
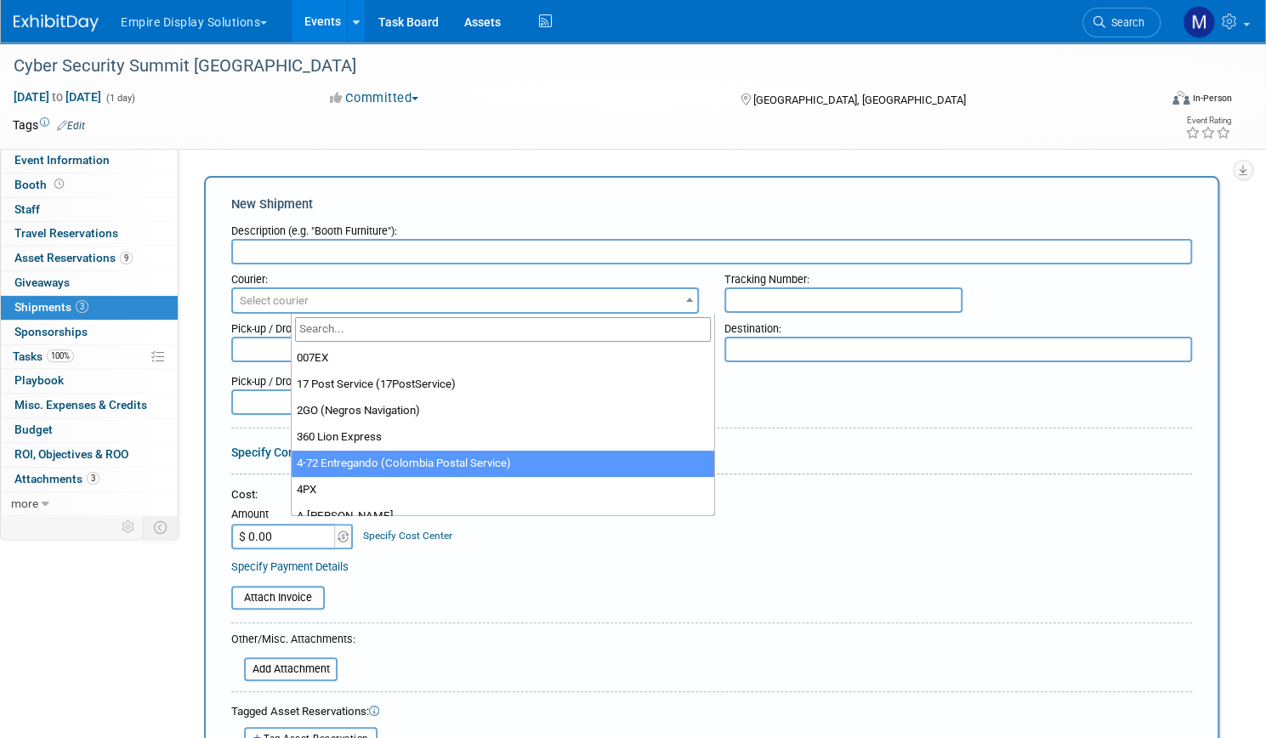
click at [790, 392] on div "Pick-up / Drop-off Date: Delivery Date:" at bounding box center [711, 390] width 986 height 48
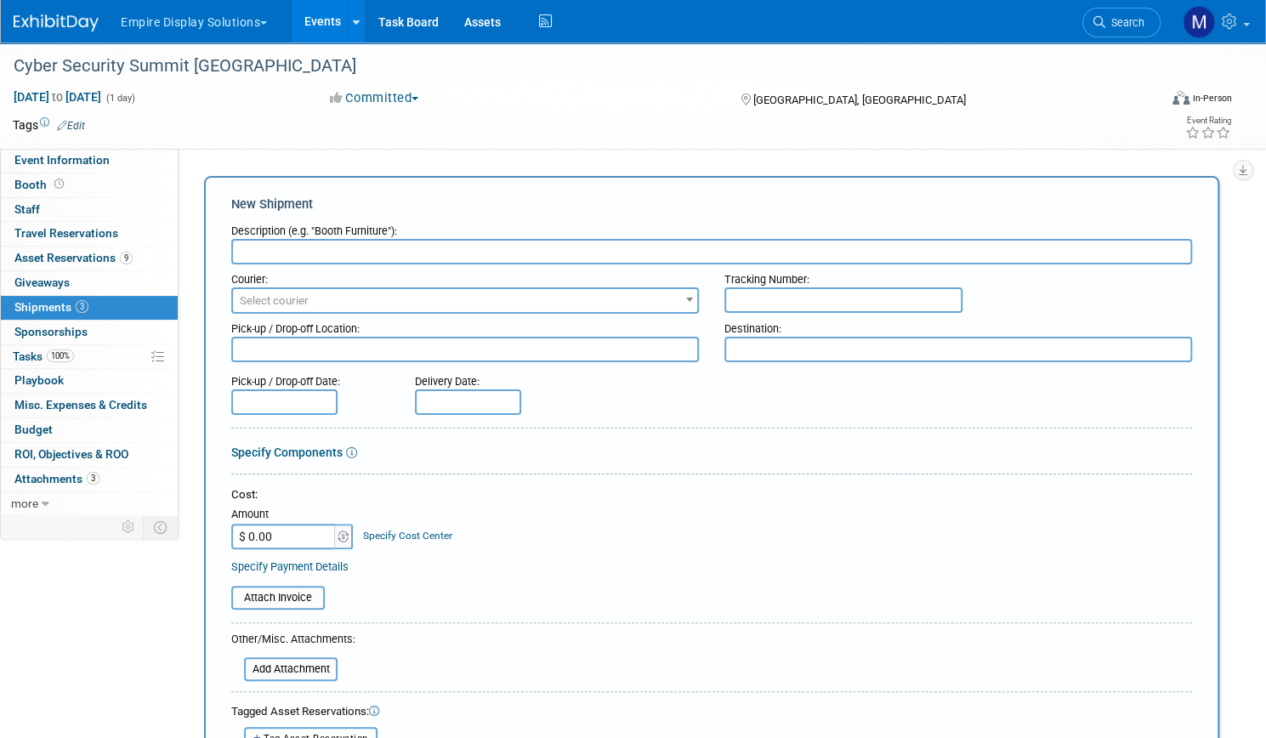
click at [790, 300] on input "text" at bounding box center [843, 299] width 238 height 25
click at [127, 297] on link "3 Shipments 3" at bounding box center [89, 308] width 177 height 24
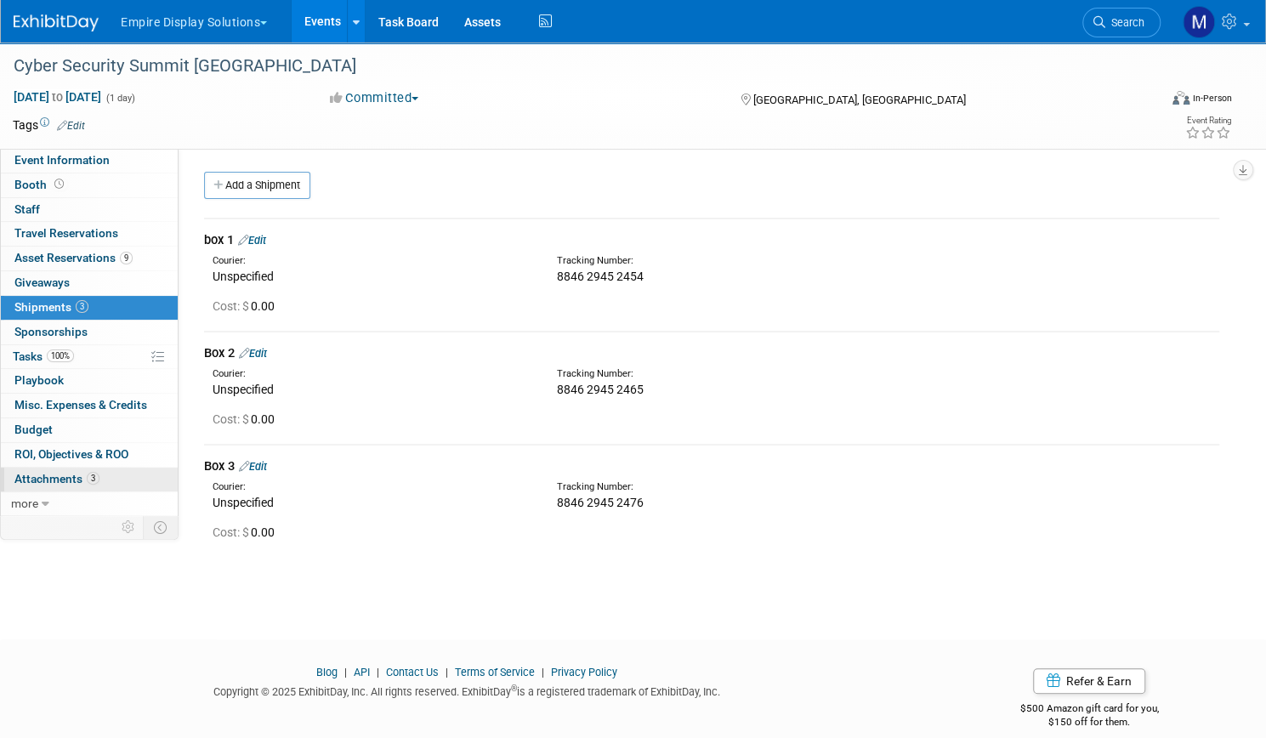
click at [99, 479] on span "Attachments 3" at bounding box center [56, 479] width 85 height 14
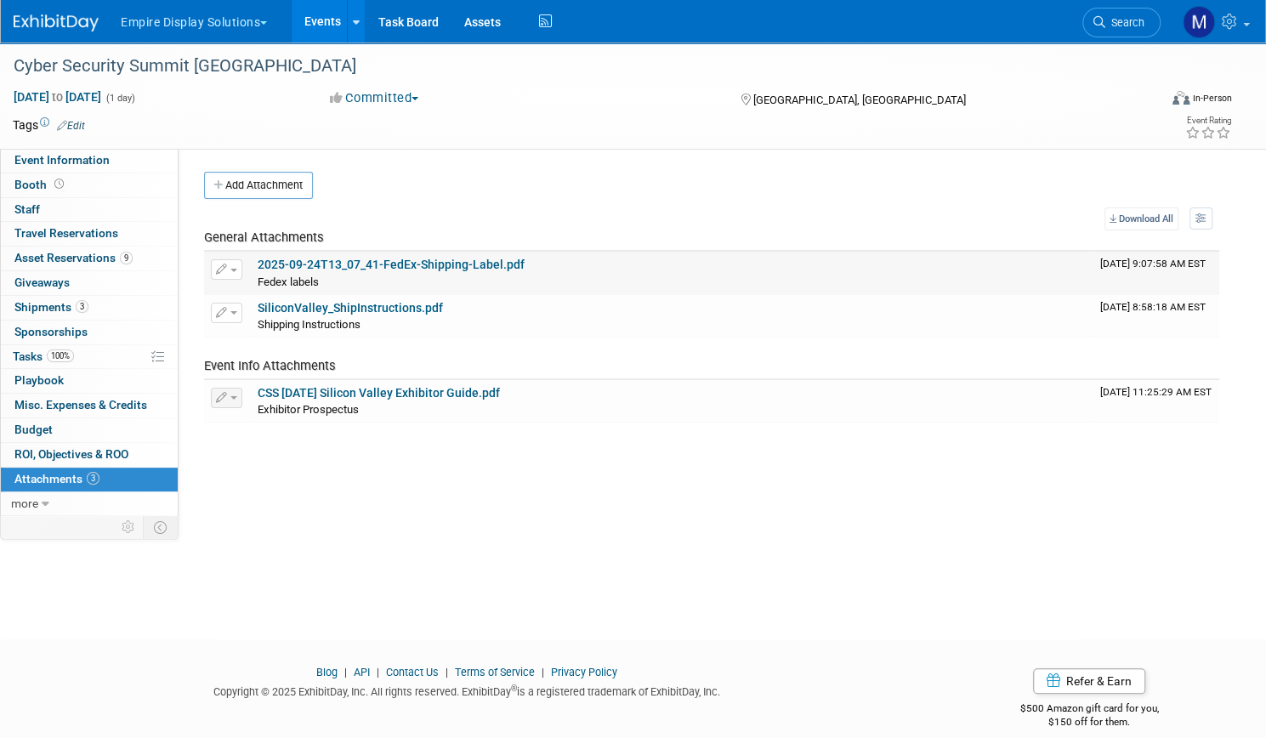
click at [471, 269] on link "2025-09-24T13_07_41-FedEx-Shipping-Label.pdf" at bounding box center [391, 265] width 267 height 14
click at [31, 201] on div "Cyber Security Summit Silicon Valley Oct 8, 2025 to Oct 8, 2025 (1 day) Oct 8, …" at bounding box center [633, 325] width 1266 height 566
click at [288, 24] on button "Empire Display Solutions" at bounding box center [203, 18] width 169 height 37
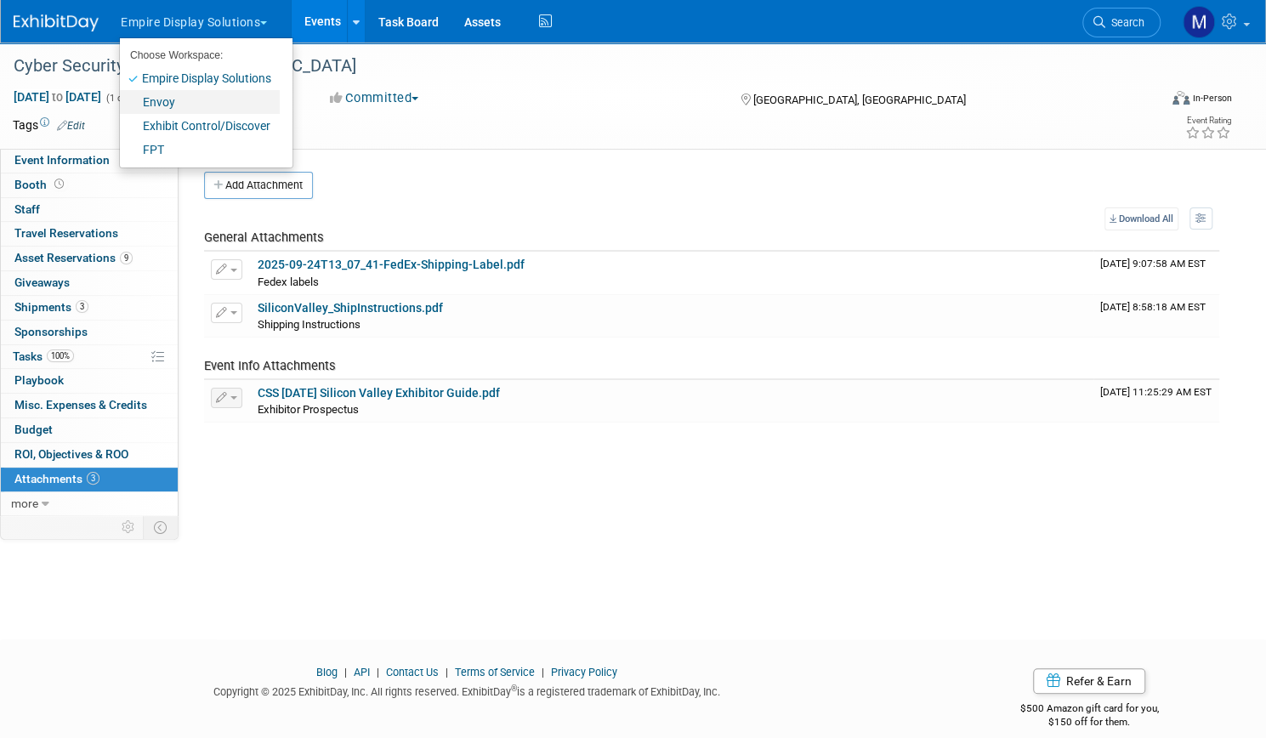
click at [210, 101] on link "Envoy" at bounding box center [200, 102] width 160 height 24
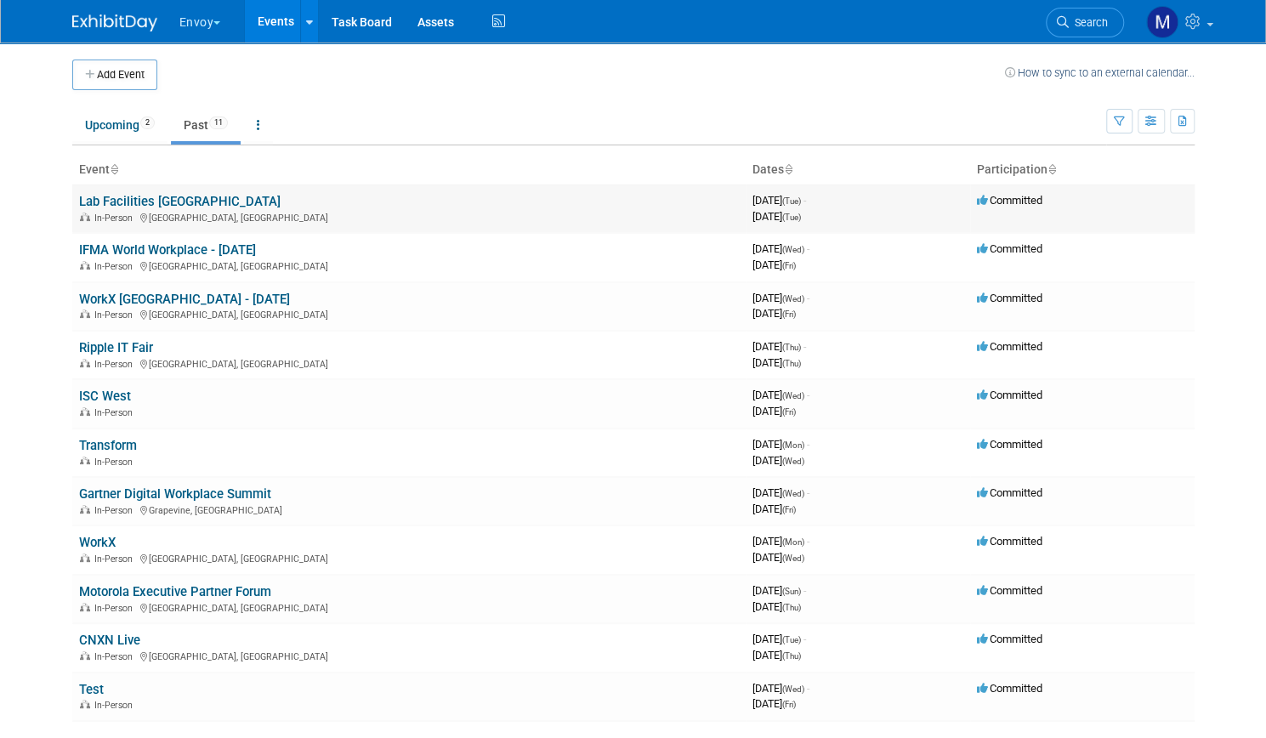
click at [186, 201] on link "Lab Facilities [GEOGRAPHIC_DATA]" at bounding box center [179, 201] width 201 height 15
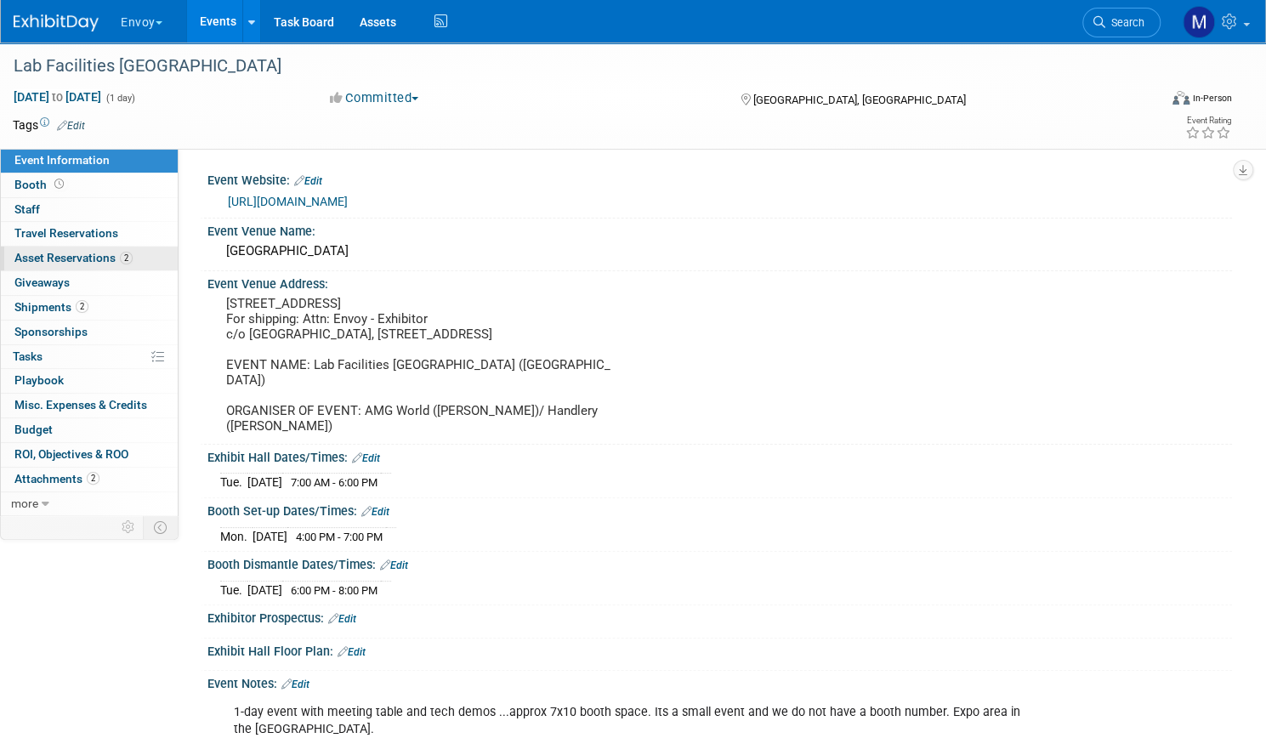
click at [133, 254] on span "Asset Reservations 2" at bounding box center [73, 258] width 118 height 14
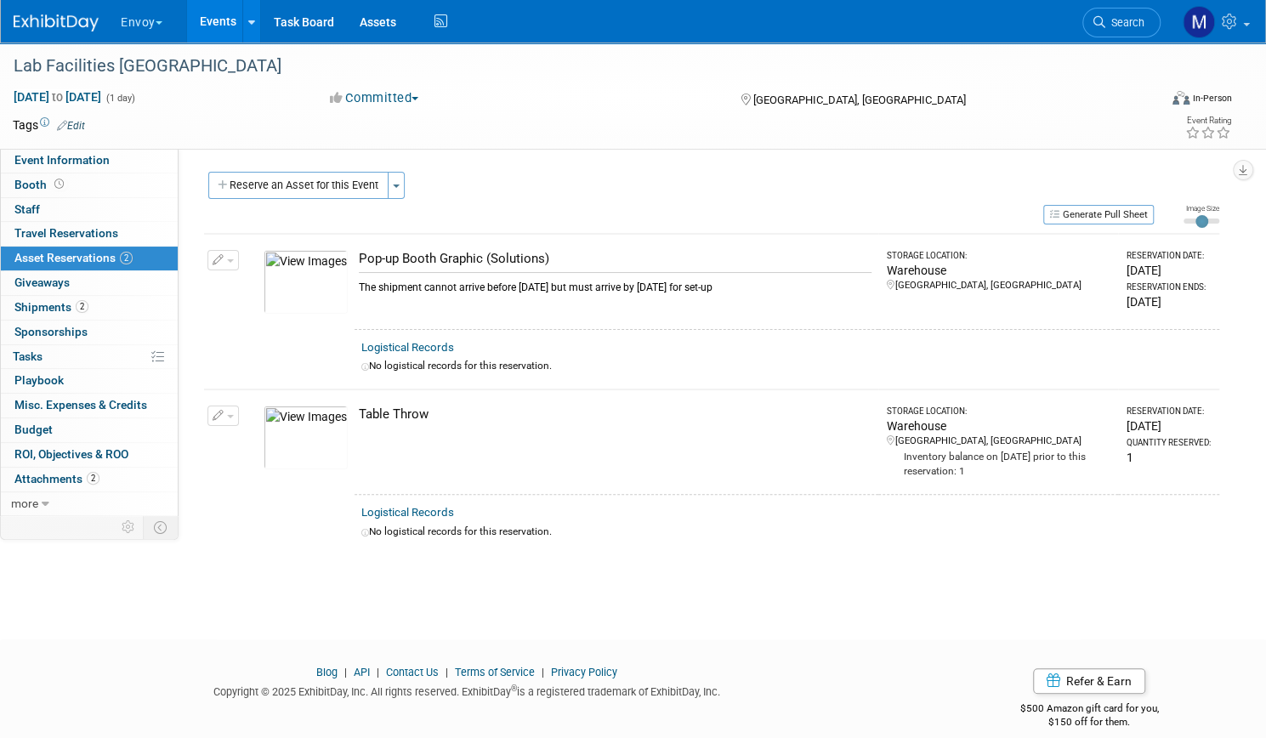
click at [348, 297] on img at bounding box center [305, 282] width 84 height 64
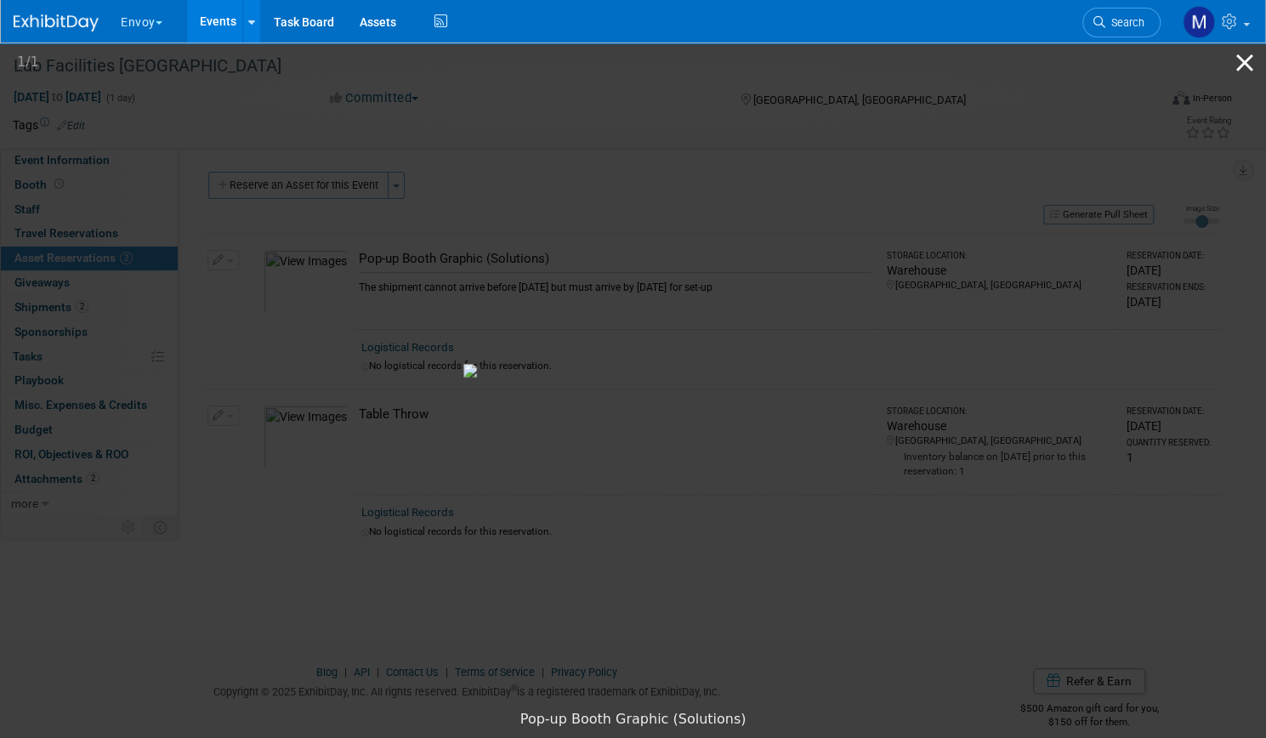
click at [1243, 65] on button "Close gallery" at bounding box center [1244, 62] width 42 height 40
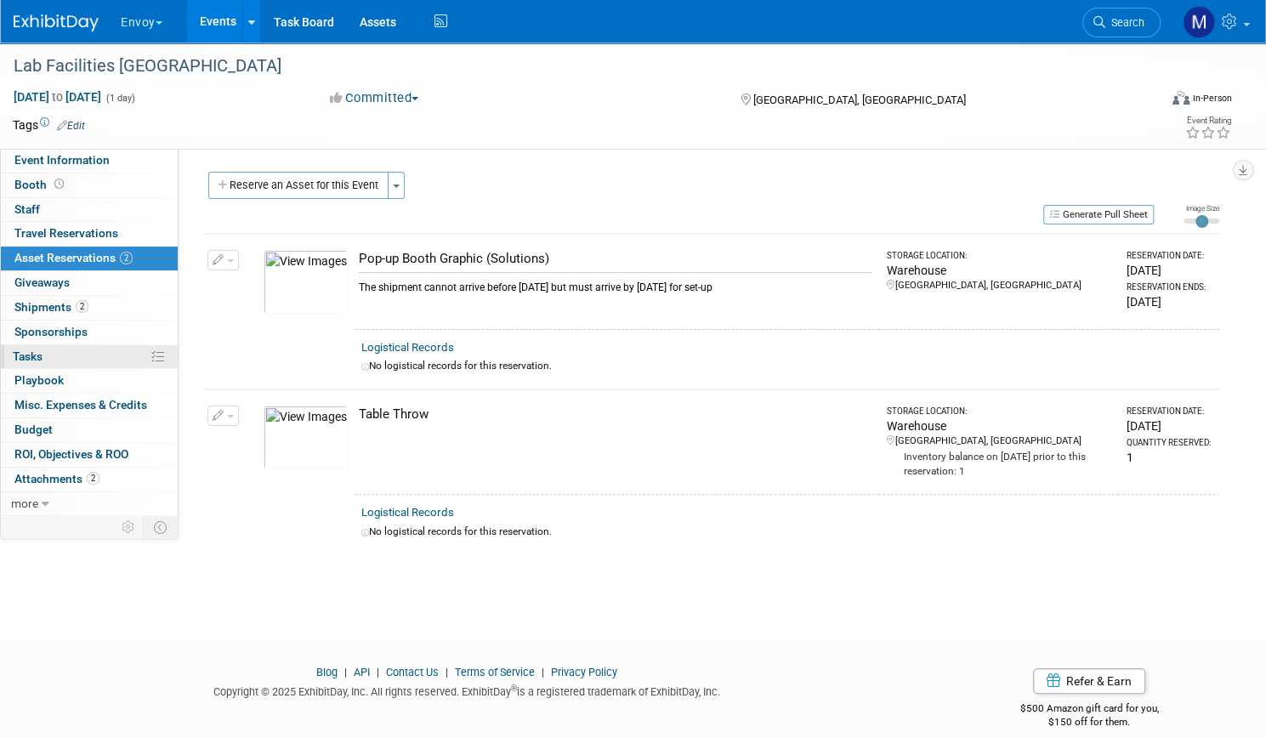
click at [122, 356] on link "0% Tasks 0%" at bounding box center [89, 357] width 177 height 24
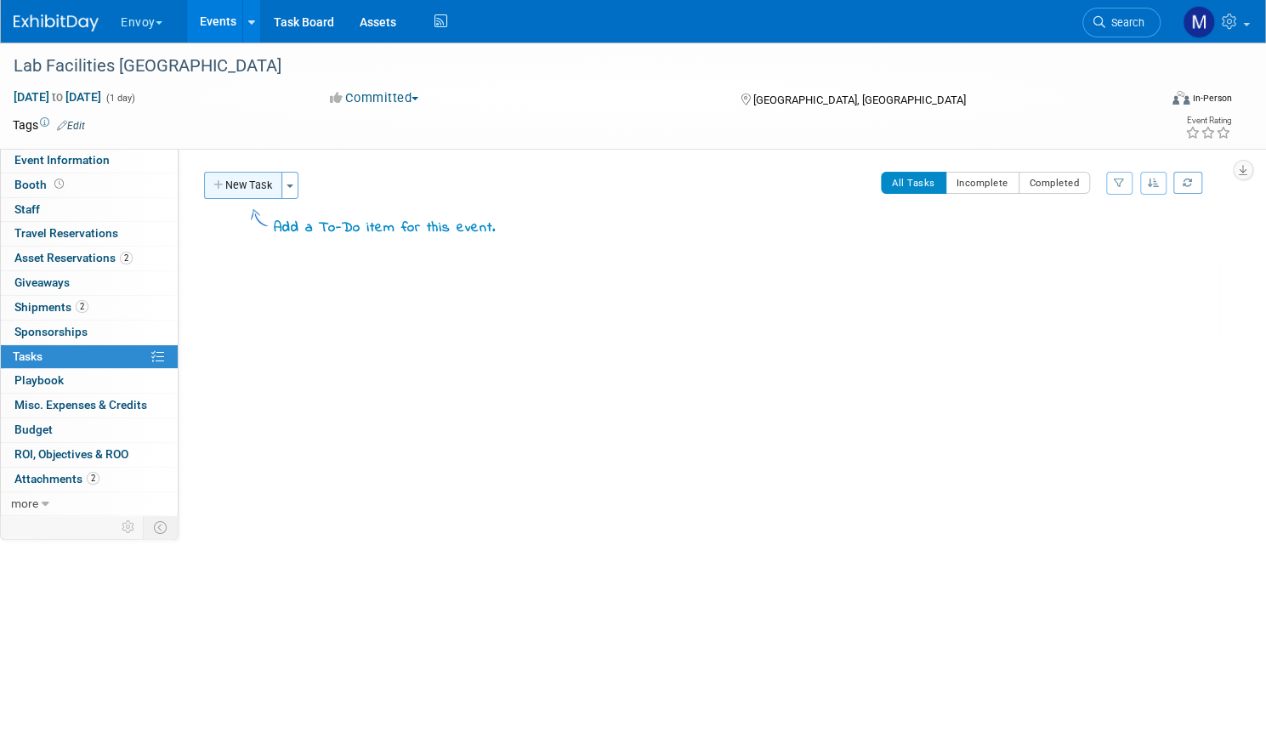
click at [282, 191] on button "New Task" at bounding box center [243, 185] width 78 height 27
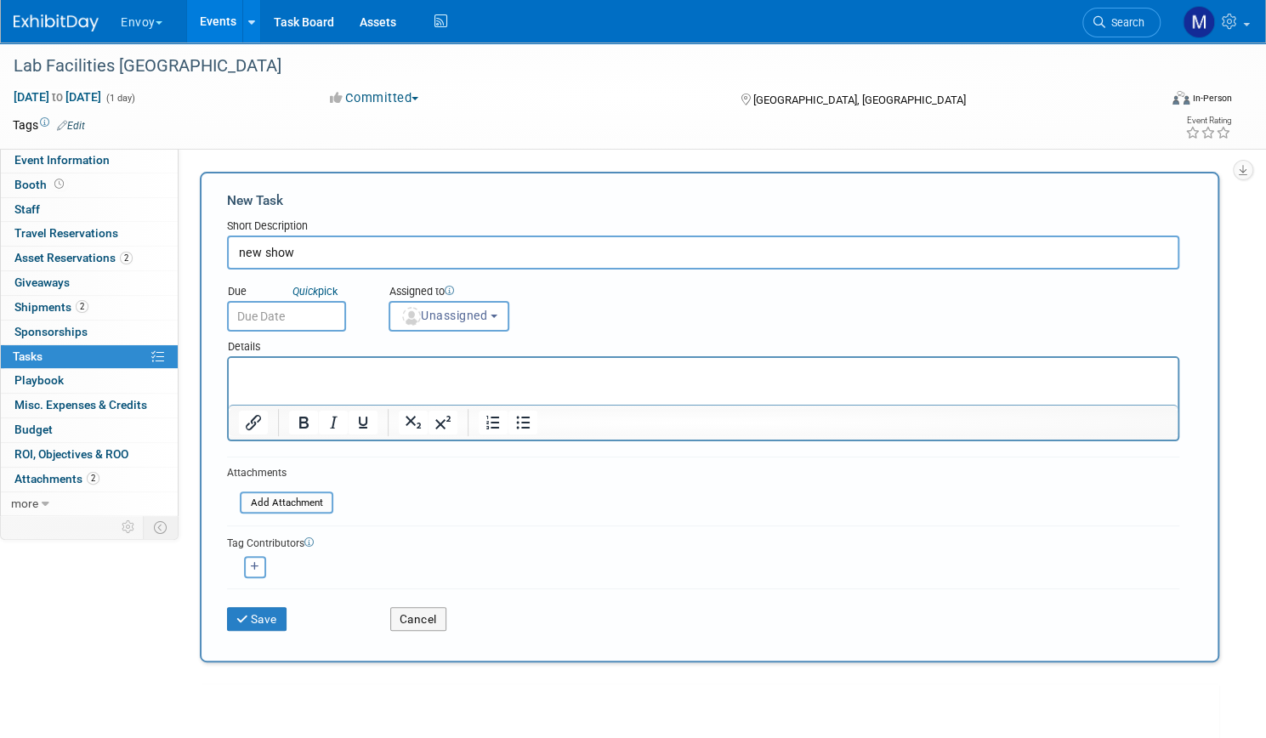
type input "new show"
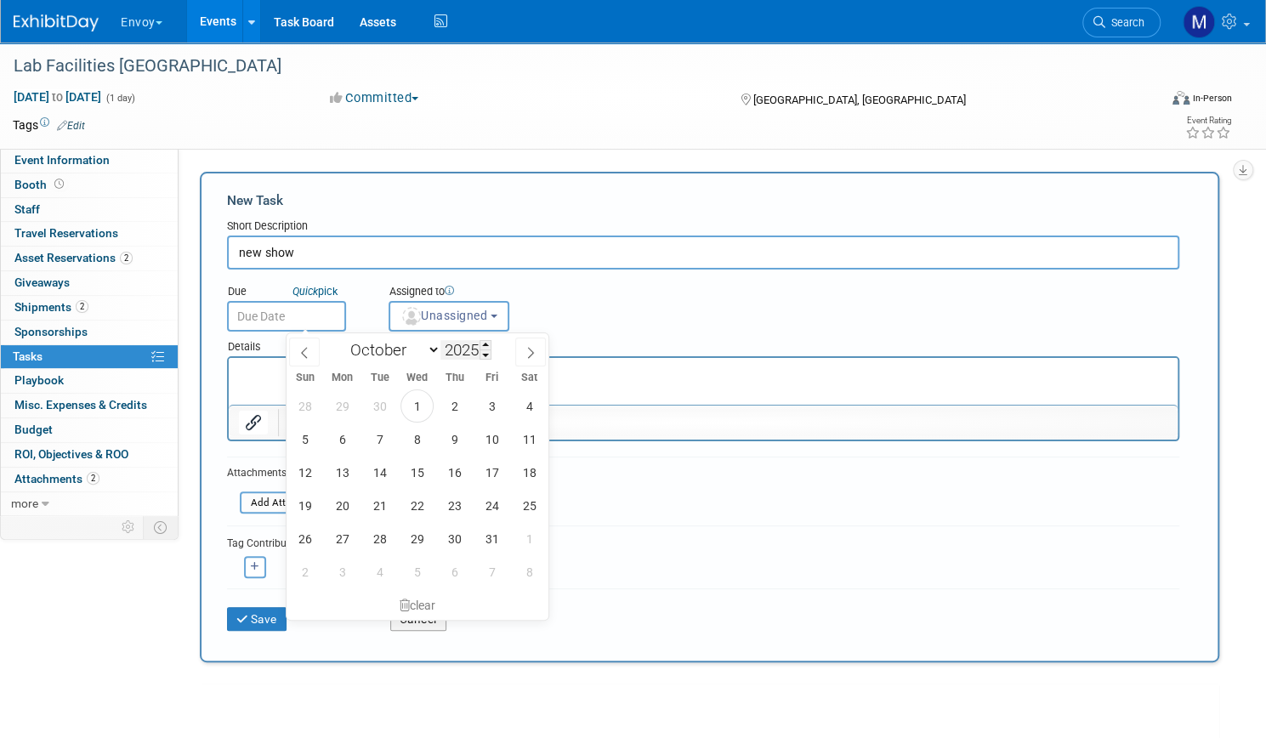
drag, startPoint x: 352, startPoint y: 318, endPoint x: 453, endPoint y: 339, distance: 103.3
click at [453, 339] on body "Envoy Choose Workspace: Empire Display Solutions Envoy Exhibit Control/Discover…" at bounding box center [633, 369] width 1266 height 738
click at [487, 312] on span "Unassigned" at bounding box center [443, 316] width 87 height 14
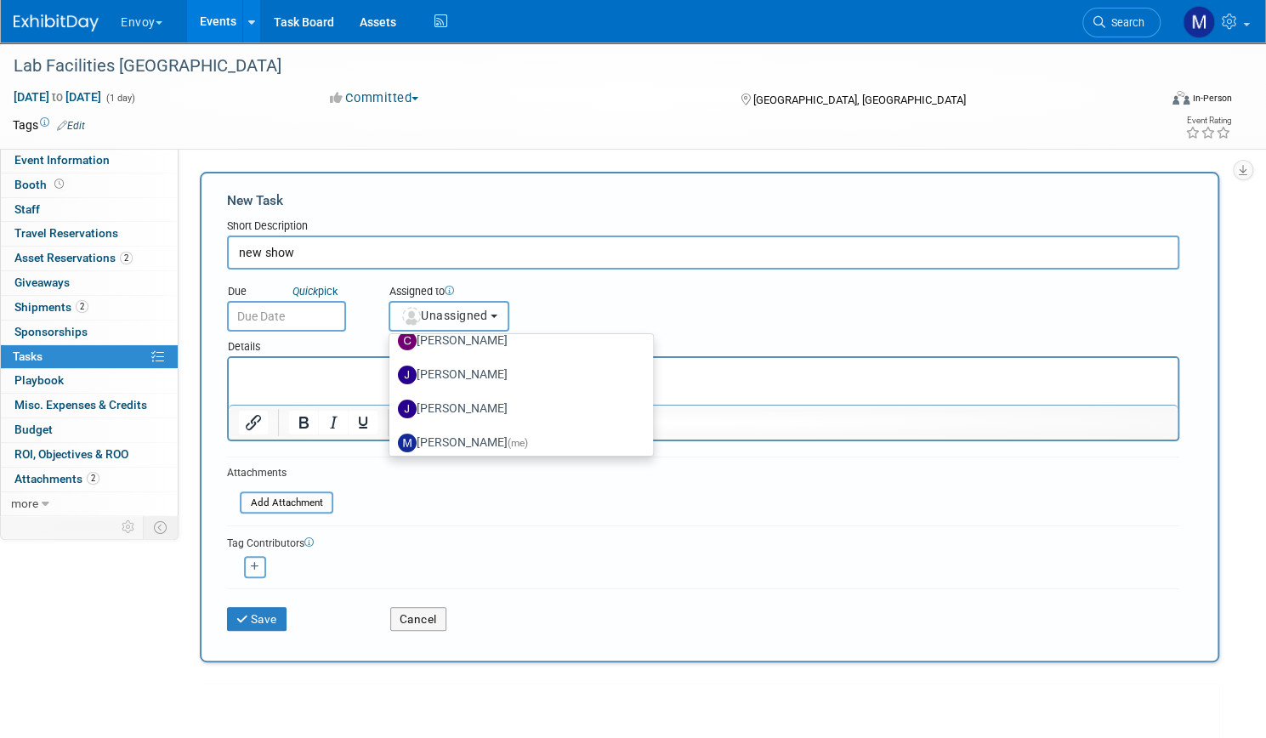
scroll to position [73, 0]
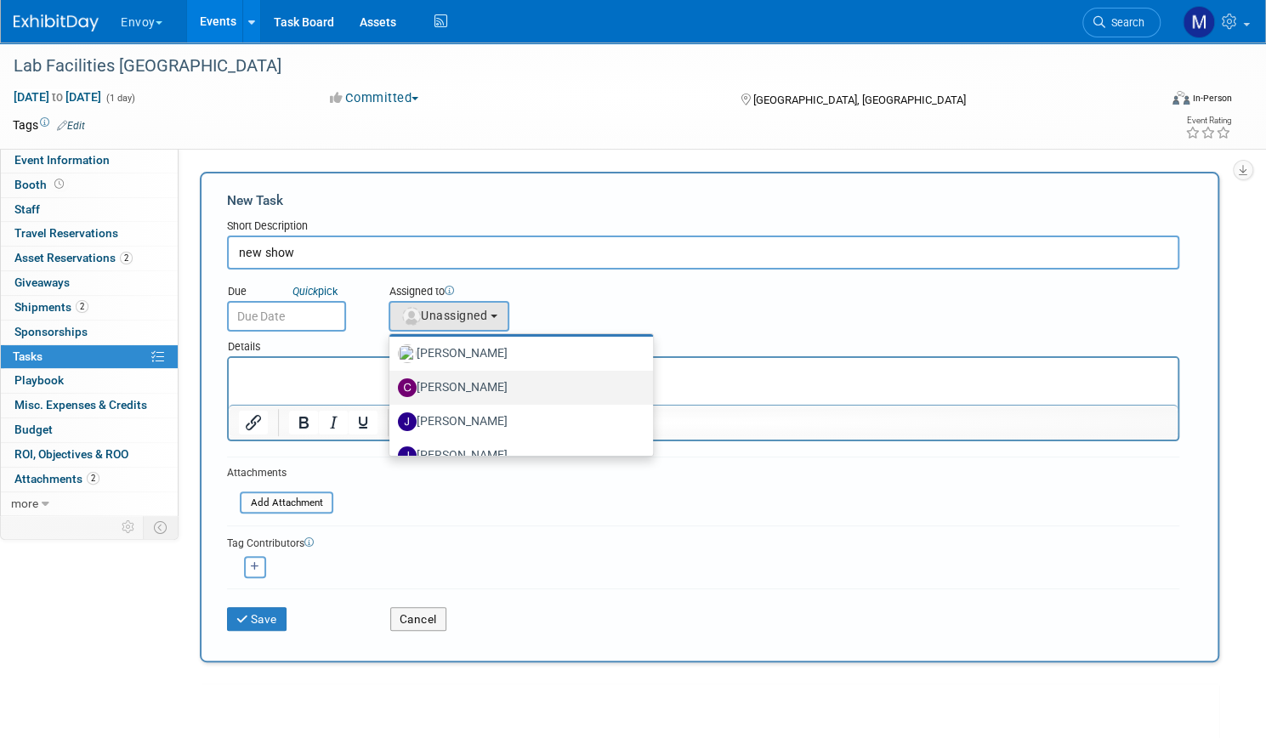
click at [515, 387] on label "[PERSON_NAME]" at bounding box center [517, 387] width 238 height 27
click at [392, 387] on input "[PERSON_NAME]" at bounding box center [386, 385] width 11 height 11
select select "75cbbc6d-5d2c-4338-80ac-2d31361687aa"
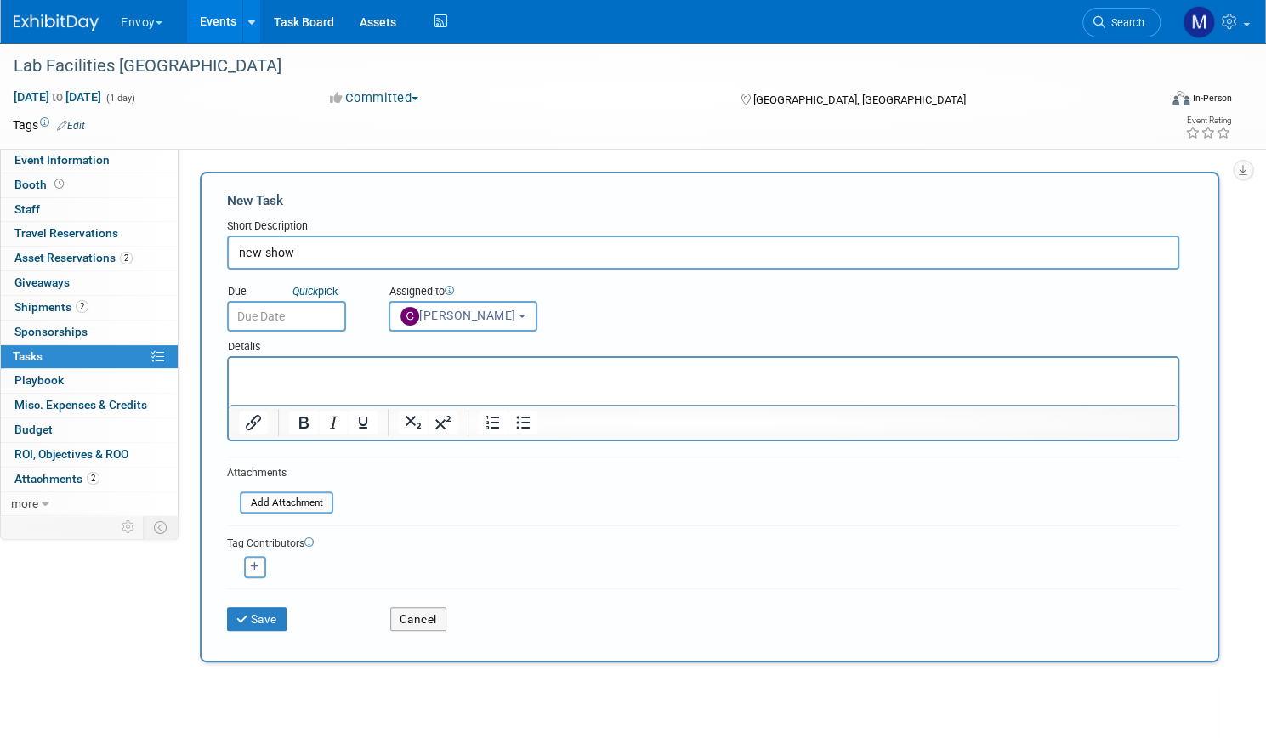
click at [184, 25] on button "Envoy" at bounding box center [151, 18] width 65 height 37
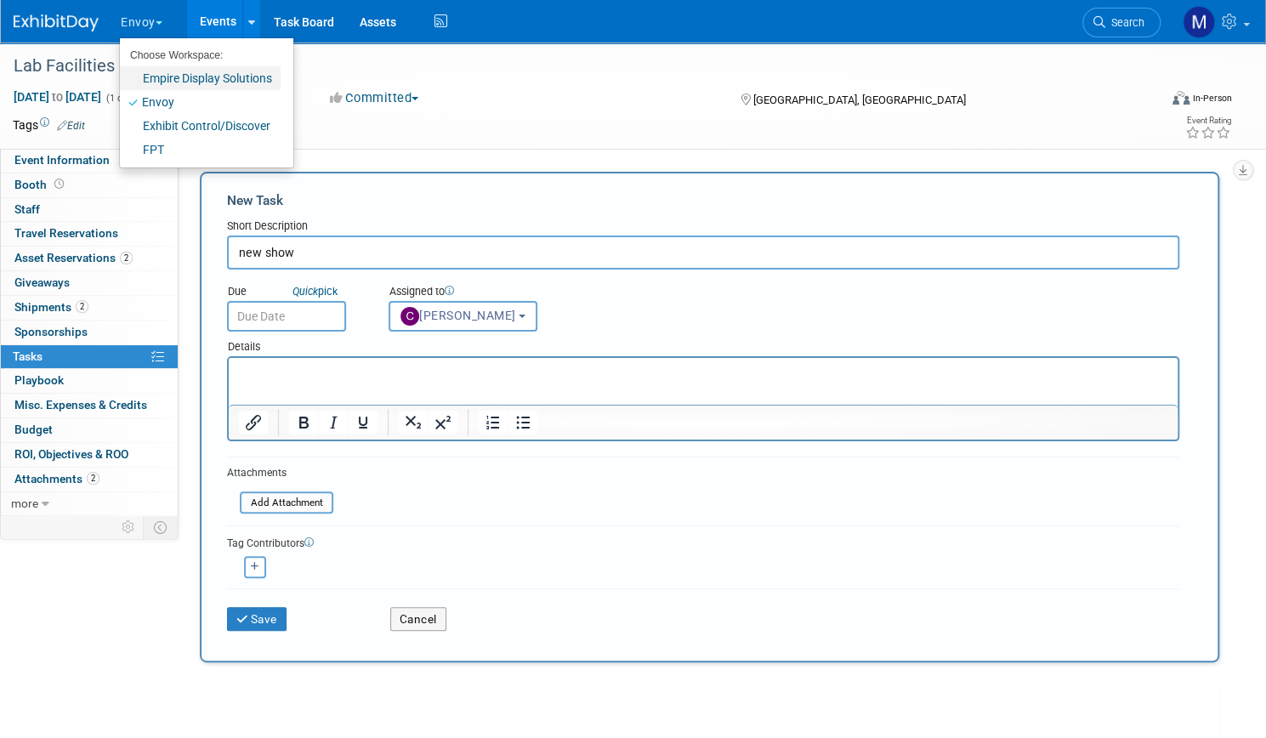
click at [226, 72] on link "Empire Display Solutions" at bounding box center [200, 78] width 161 height 24
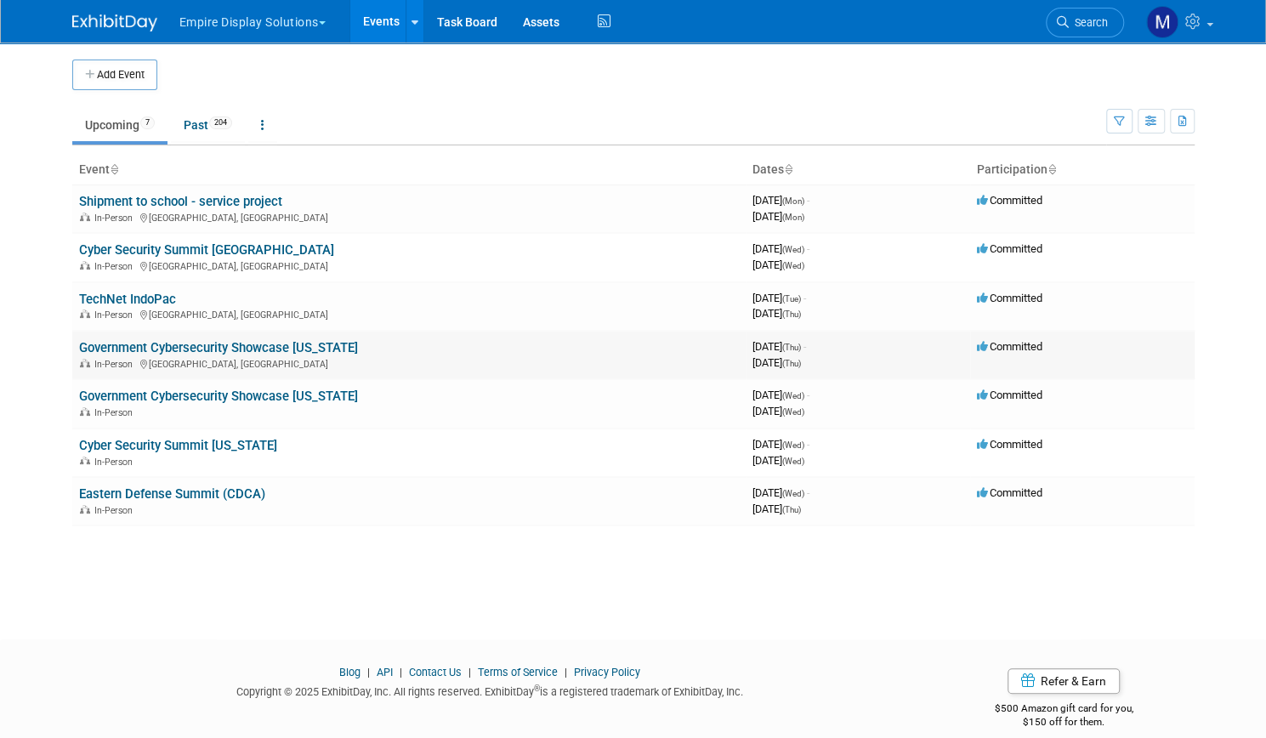
click at [249, 344] on link "Government Cybersecurity Showcase [US_STATE]" at bounding box center [218, 347] width 279 height 15
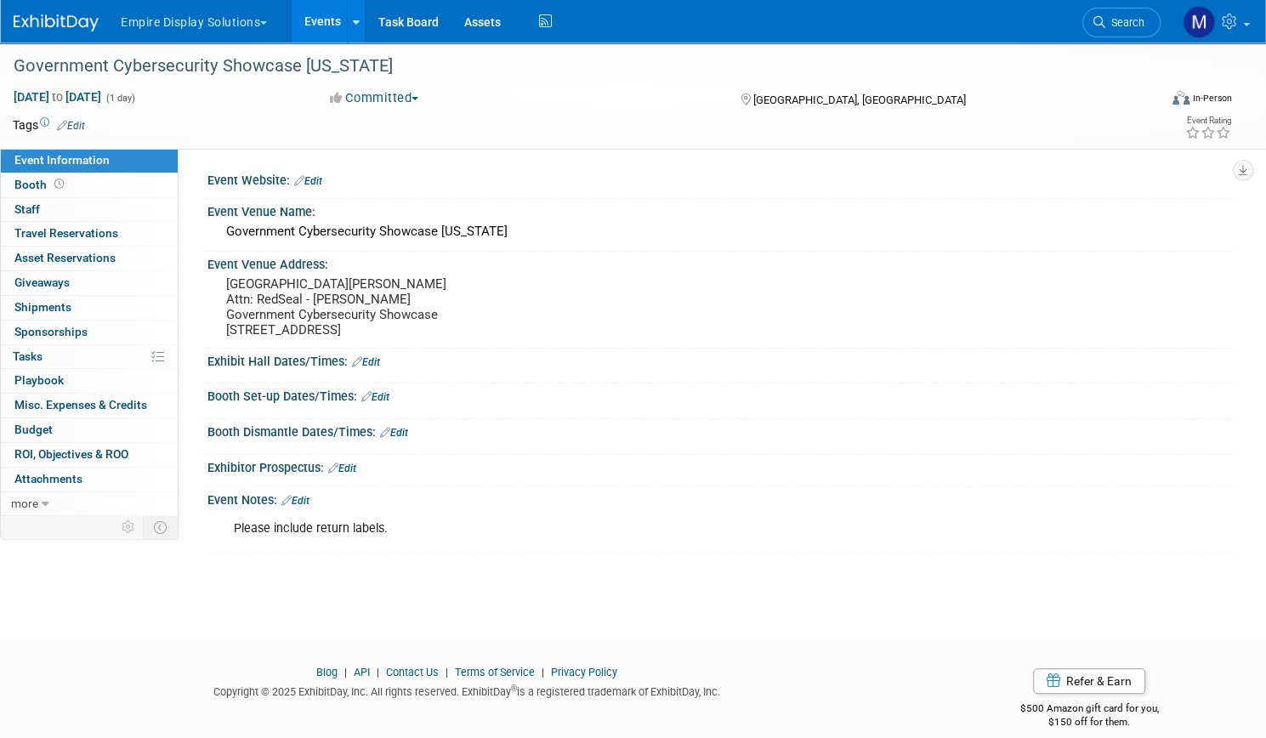
click at [354, 31] on link "Events" at bounding box center [323, 21] width 62 height 42
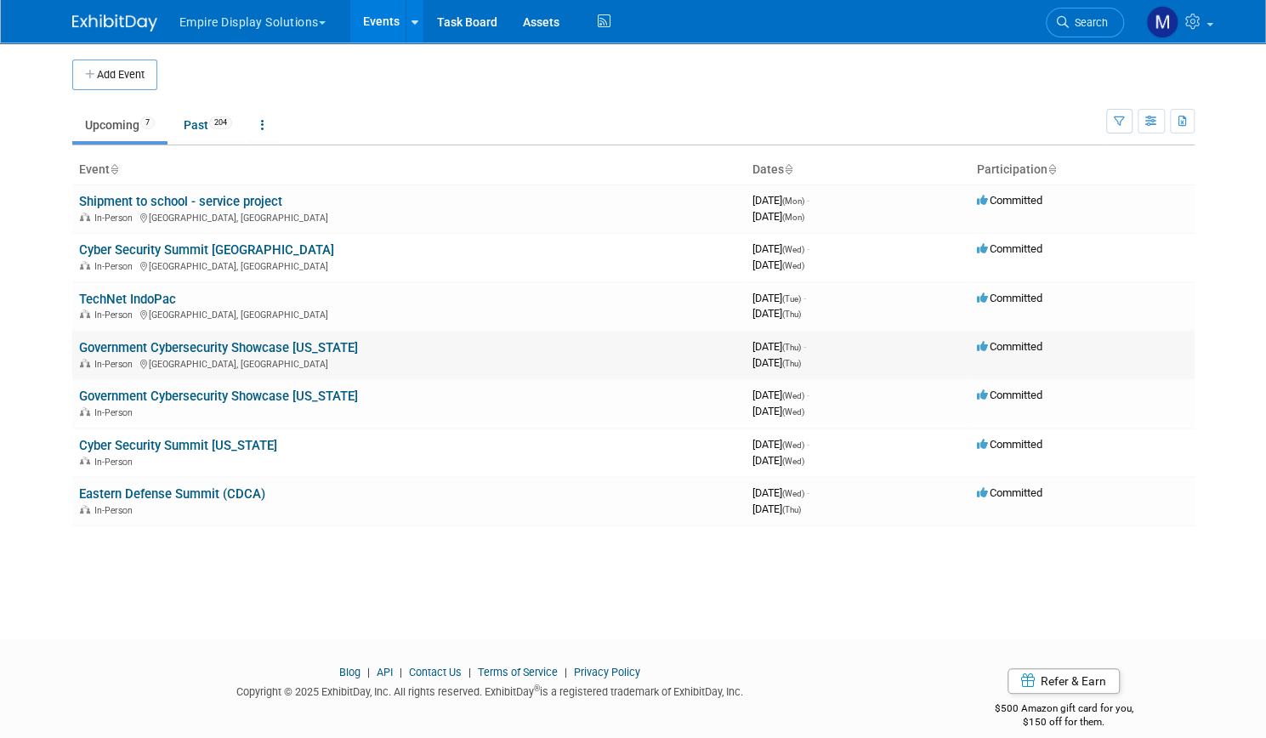
click at [206, 340] on link "Government Cybersecurity Showcase [US_STATE]" at bounding box center [218, 347] width 279 height 15
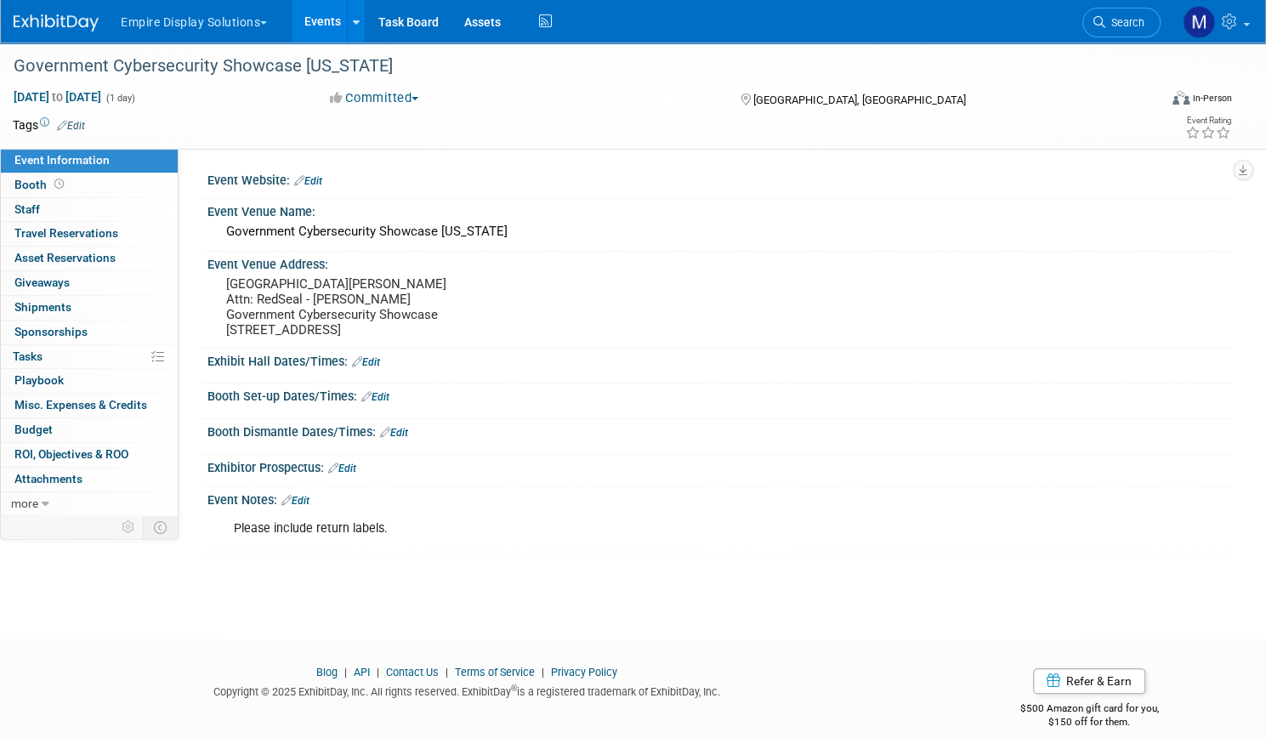
click at [354, 15] on link "Events" at bounding box center [323, 21] width 62 height 42
